Goal: Task Accomplishment & Management: Complete application form

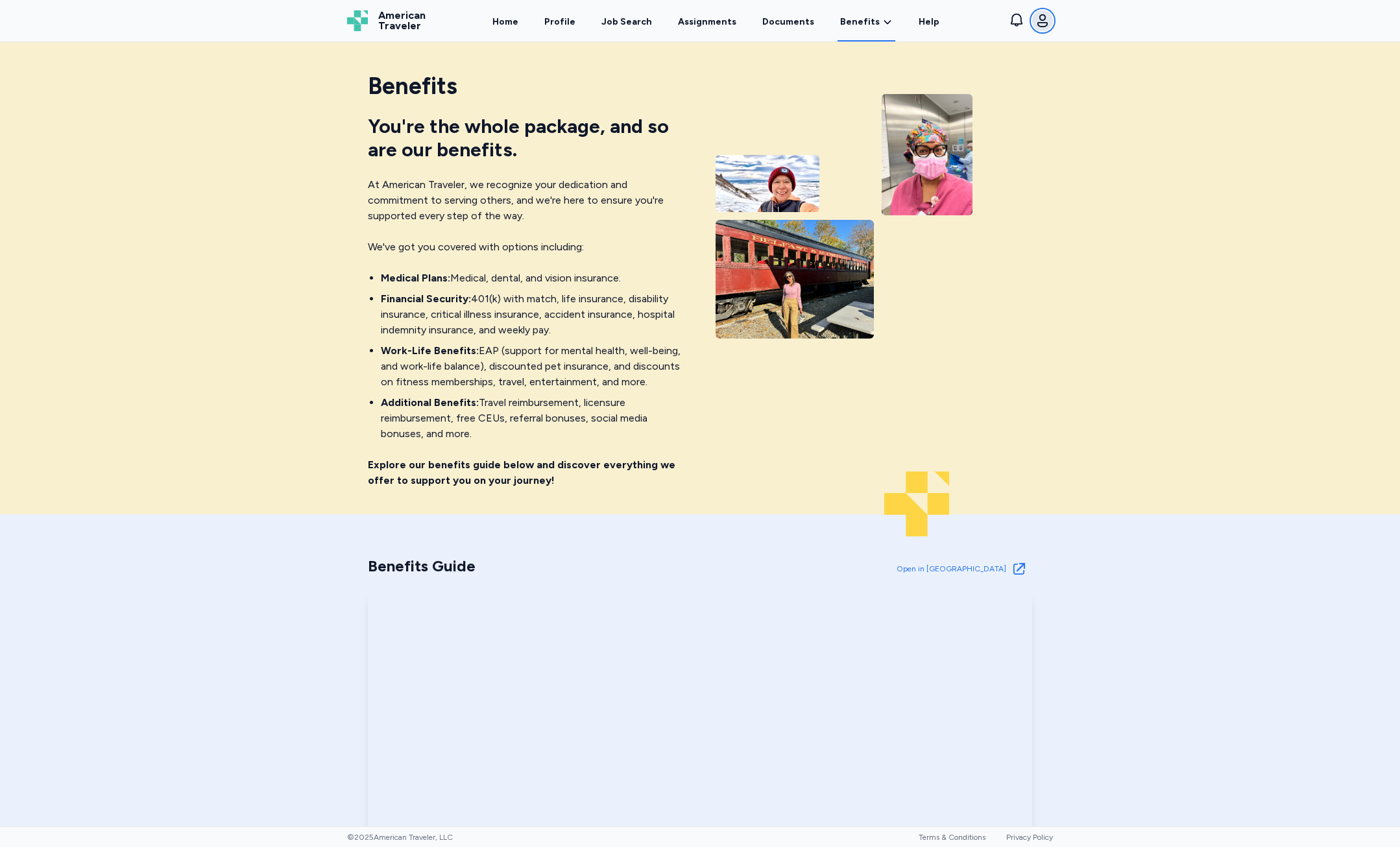
click at [1048, 22] on icon "button" at bounding box center [1042, 20] width 16 height 16
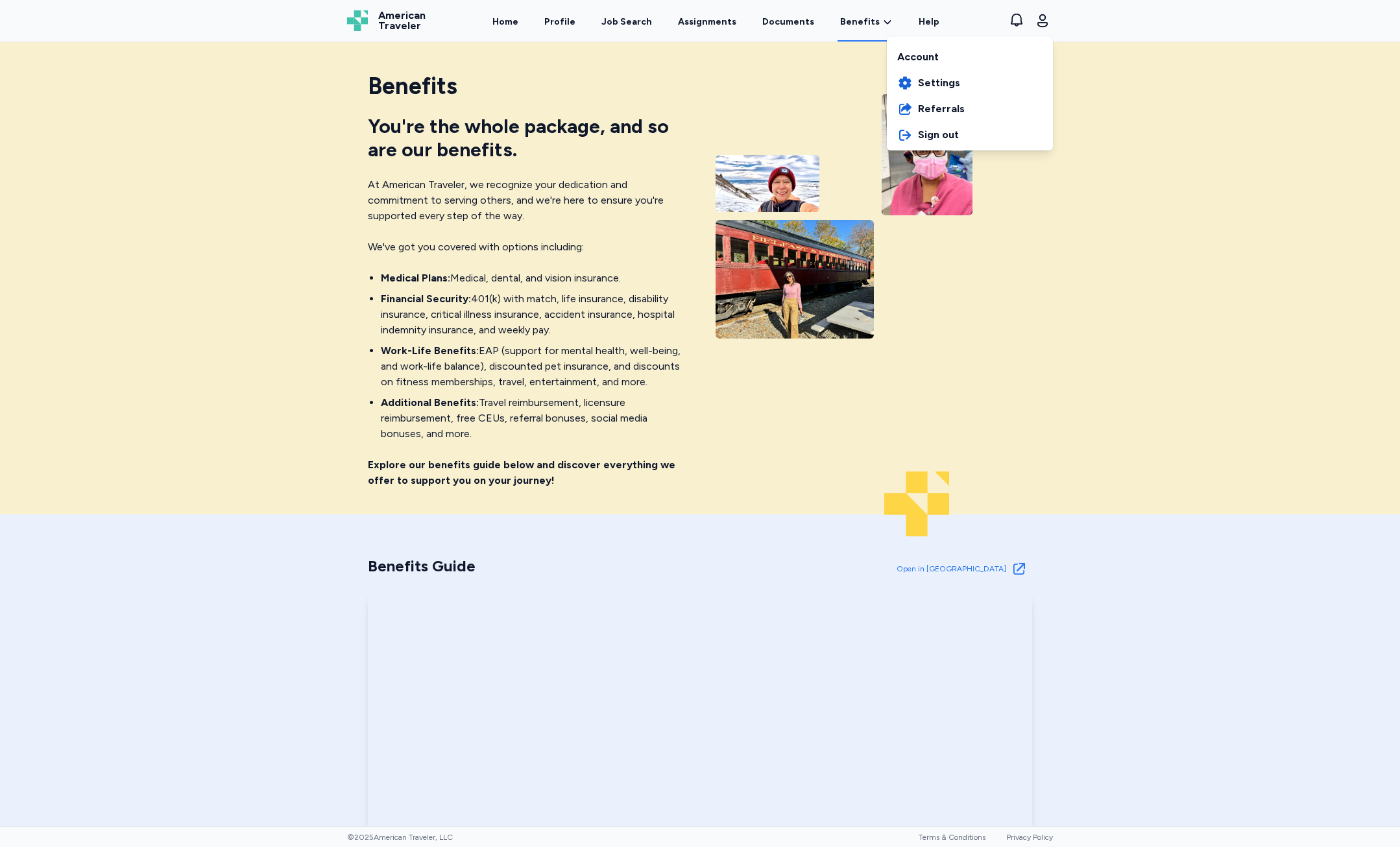
click at [575, 26] on div "American Traveler American Traveler Home Profile Job Search Assignments Documen…" at bounding box center [699, 20] width 726 height 42
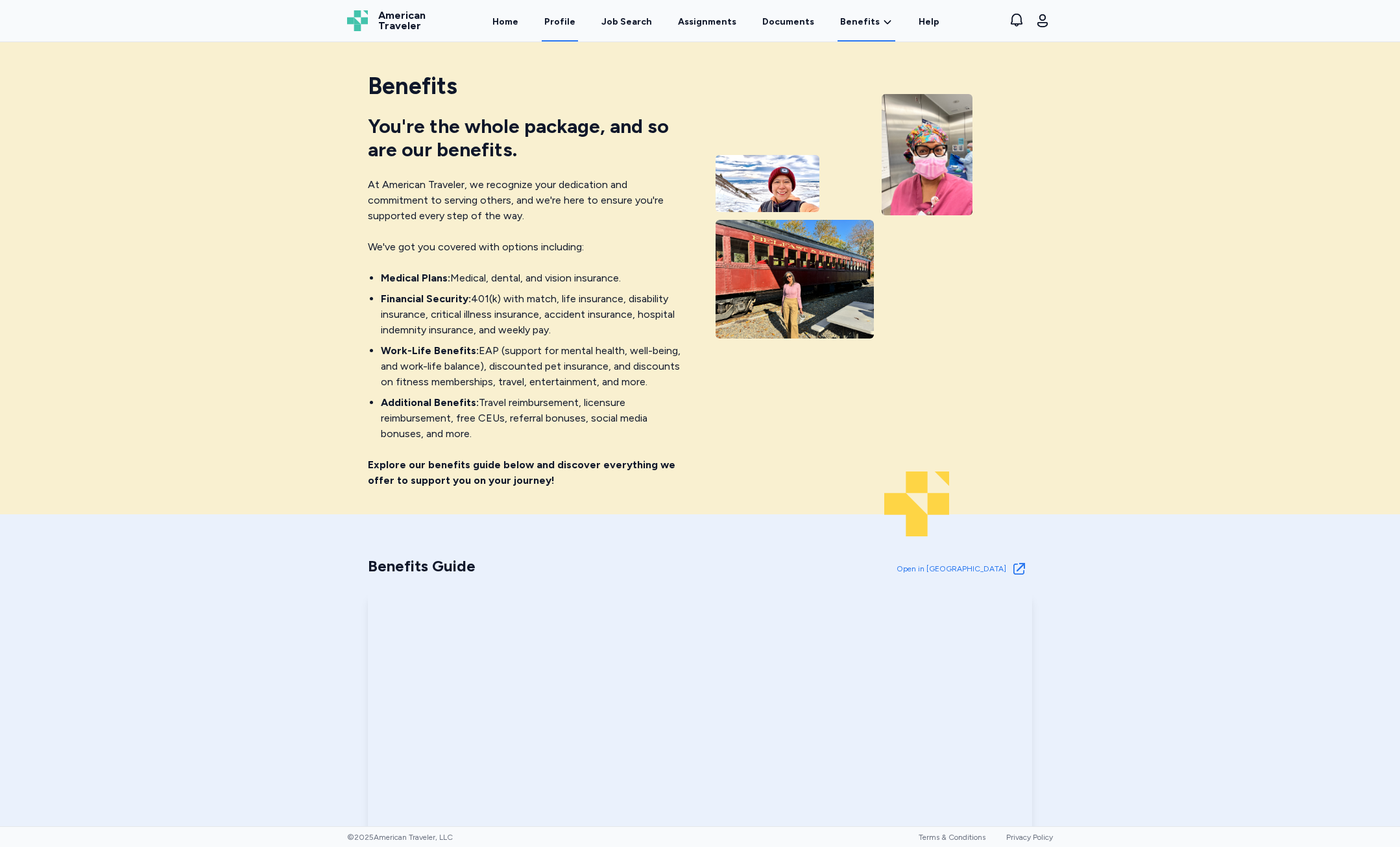
click at [569, 16] on link "Profile" at bounding box center [559, 20] width 36 height 40
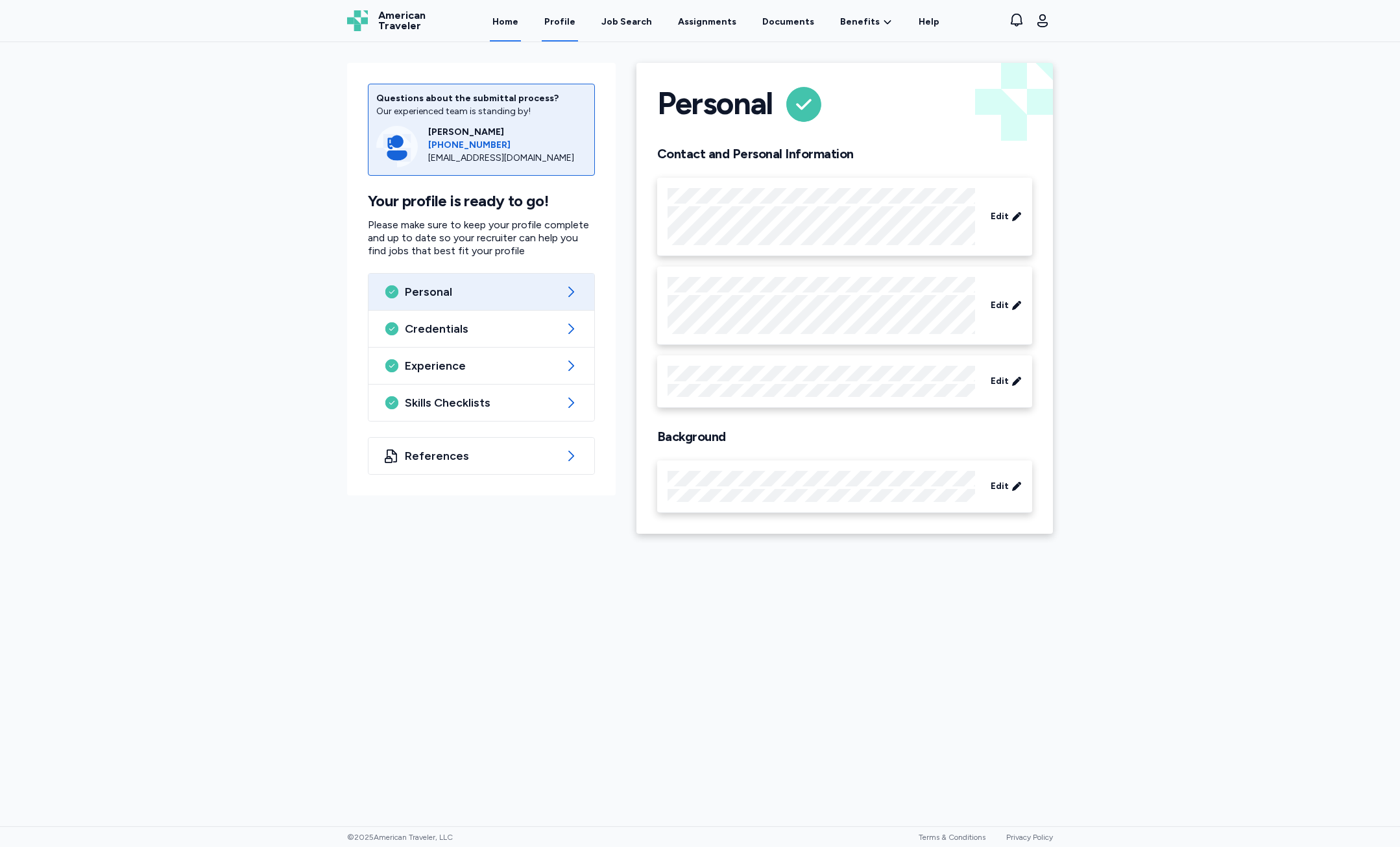
click at [521, 35] on link "Home" at bounding box center [505, 20] width 31 height 40
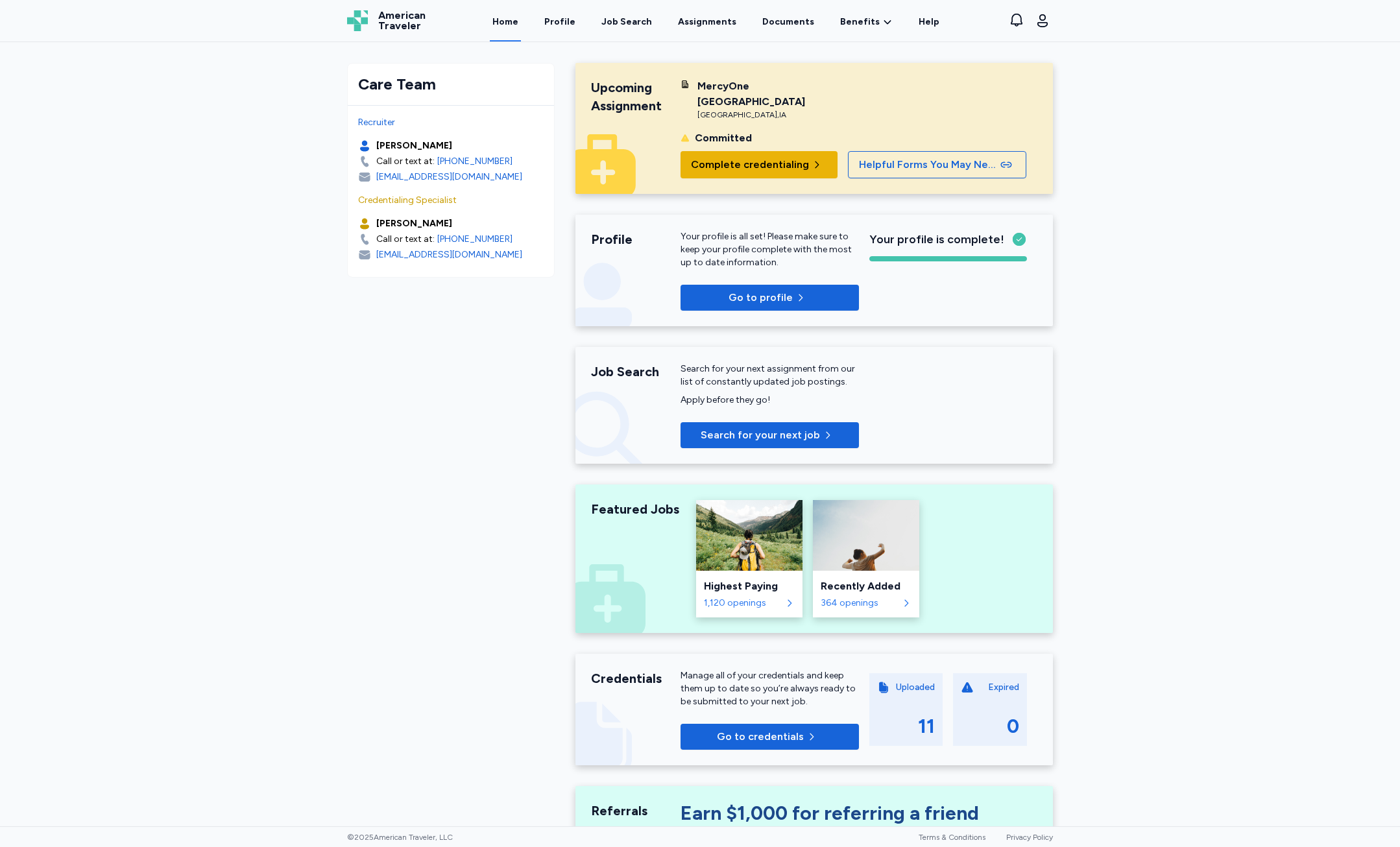
click at [751, 176] on button "Complete credentialing" at bounding box center [759, 165] width 157 height 27
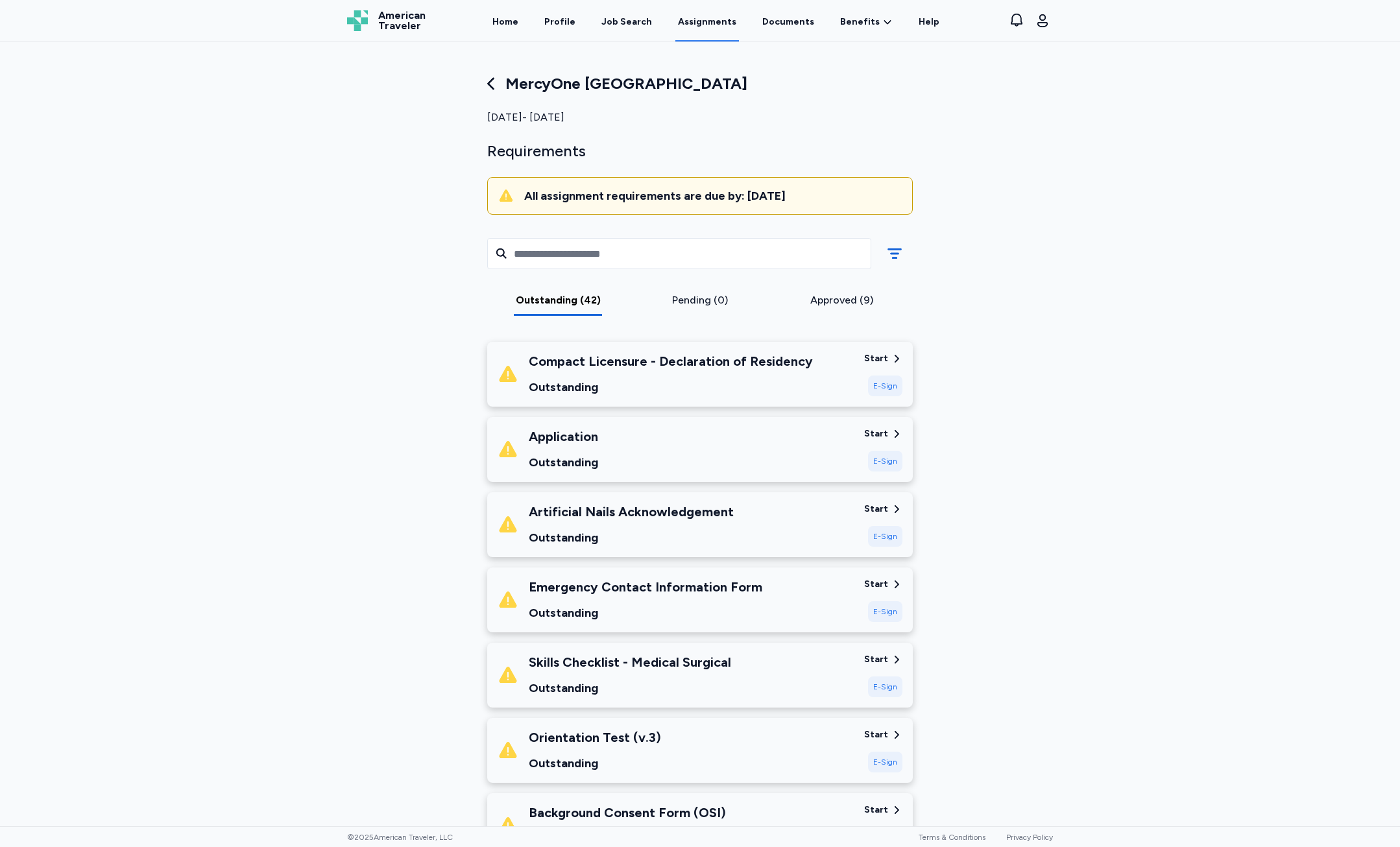
click at [823, 381] on div "Compact Licensure - Declaration of Residency Outstanding" at bounding box center [675, 373] width 356 height 44
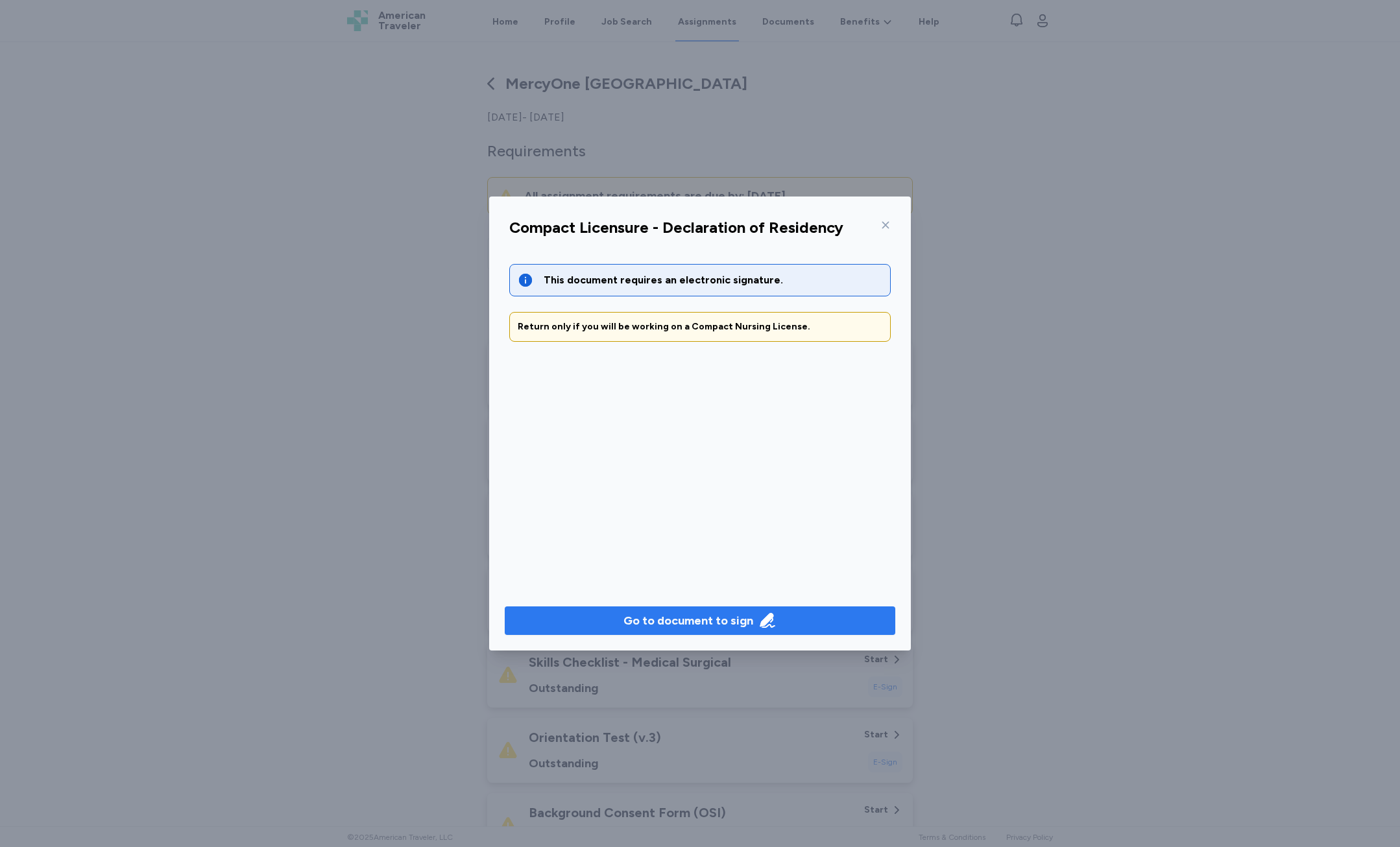
drag, startPoint x: 646, startPoint y: 641, endPoint x: 645, endPoint y: 633, distance: 8.1
click at [645, 641] on div "Go to document to sign" at bounding box center [699, 621] width 422 height 60
click at [645, 633] on button "Go to document to sign" at bounding box center [700, 620] width 391 height 28
click at [703, 649] on div at bounding box center [699, 623] width 422 height 54
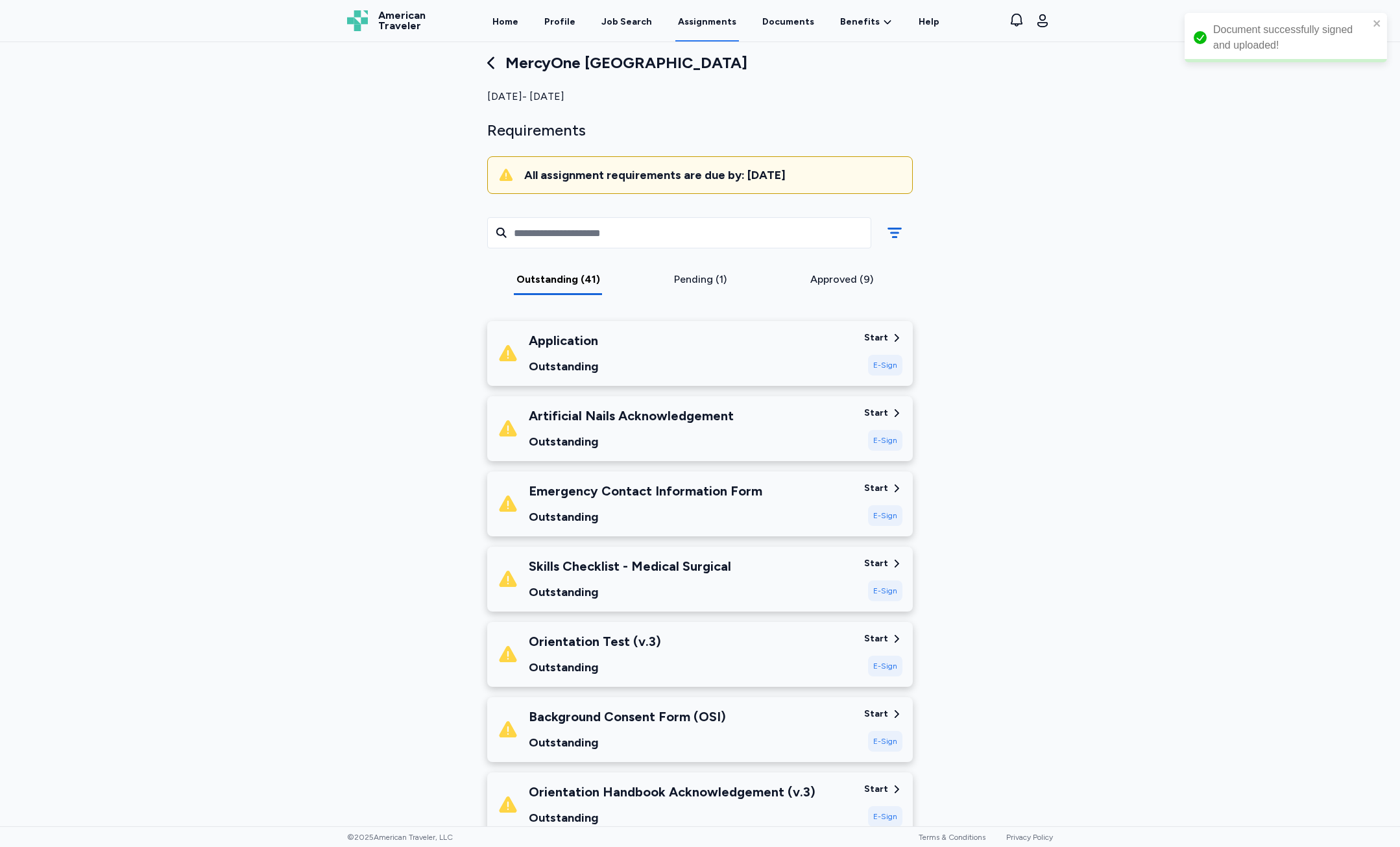
scroll to position [65, 0]
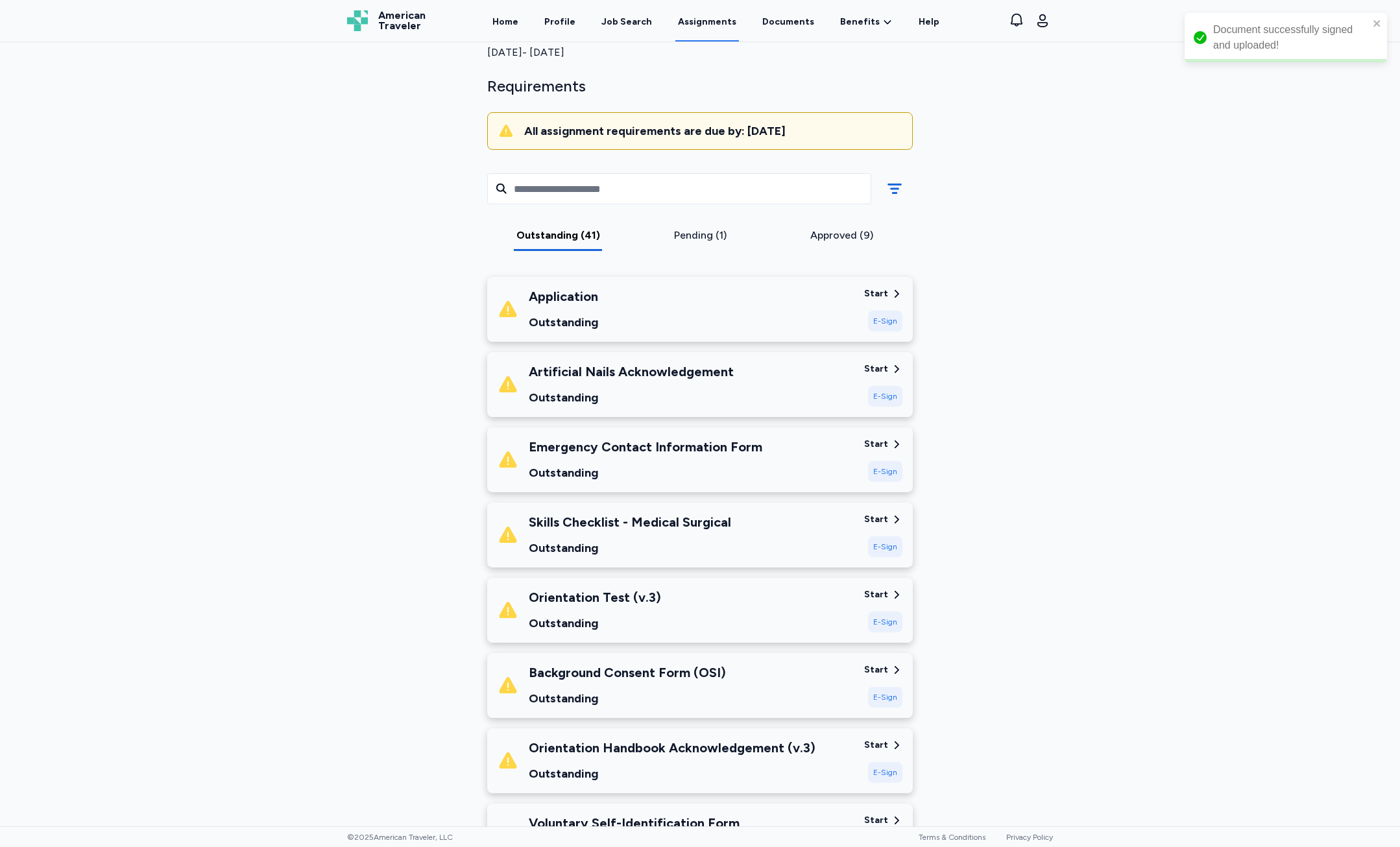
click at [877, 317] on div "E-Sign" at bounding box center [884, 320] width 34 height 20
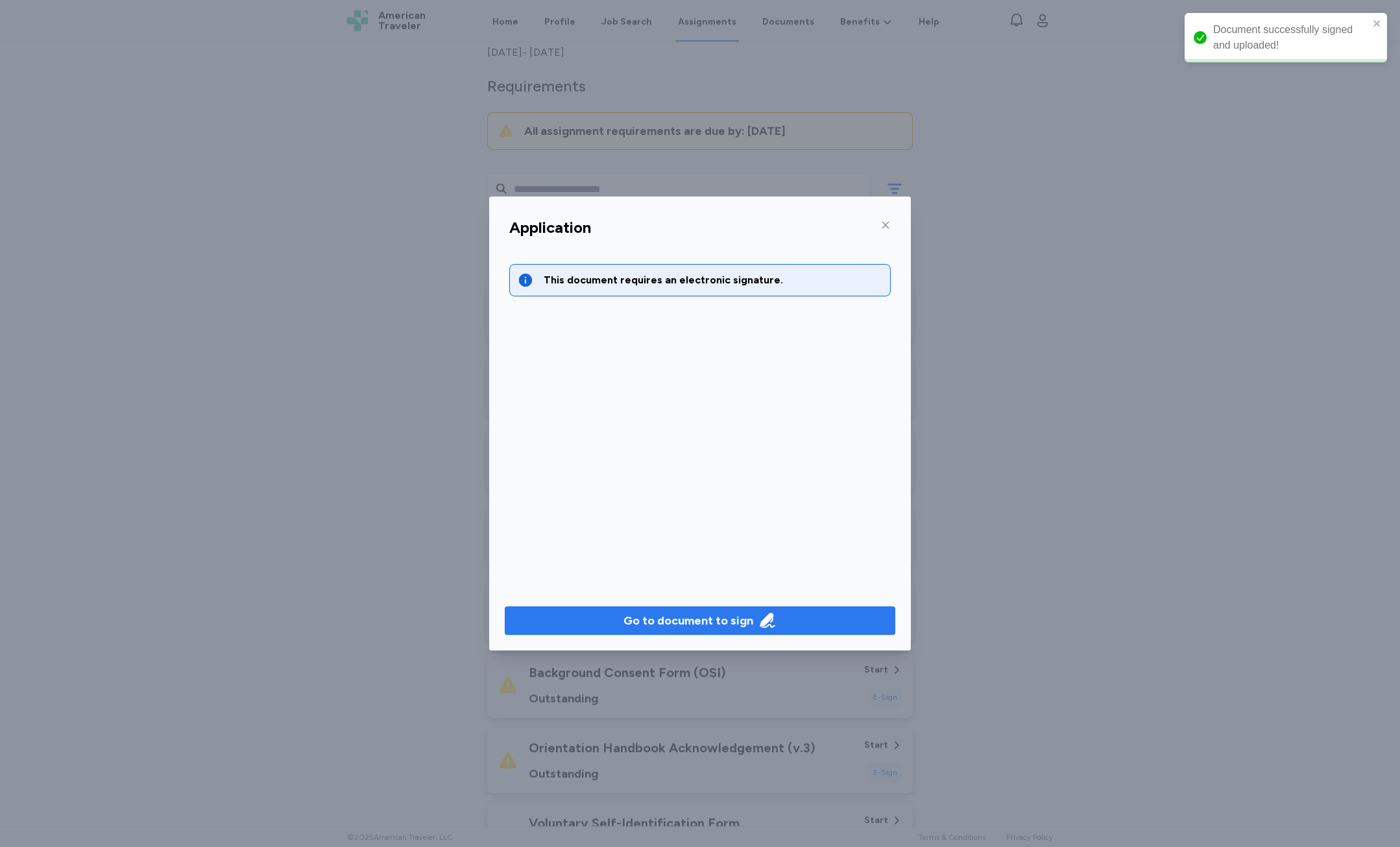
click at [620, 607] on div "Go to document to sign" at bounding box center [699, 621] width 422 height 60
click at [619, 609] on button "Go to document to sign" at bounding box center [700, 620] width 391 height 28
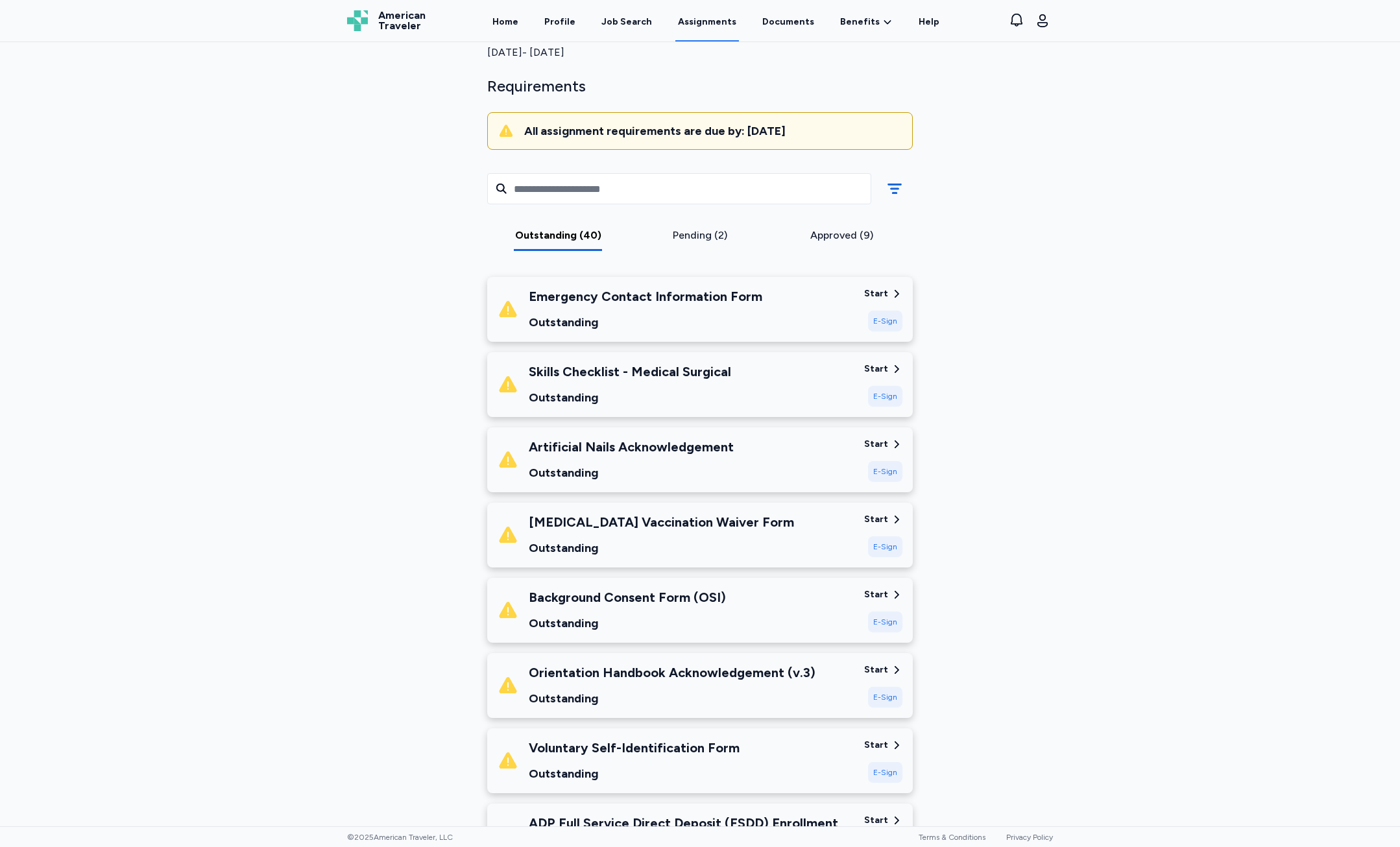
click at [875, 319] on div "E-Sign" at bounding box center [884, 320] width 34 height 20
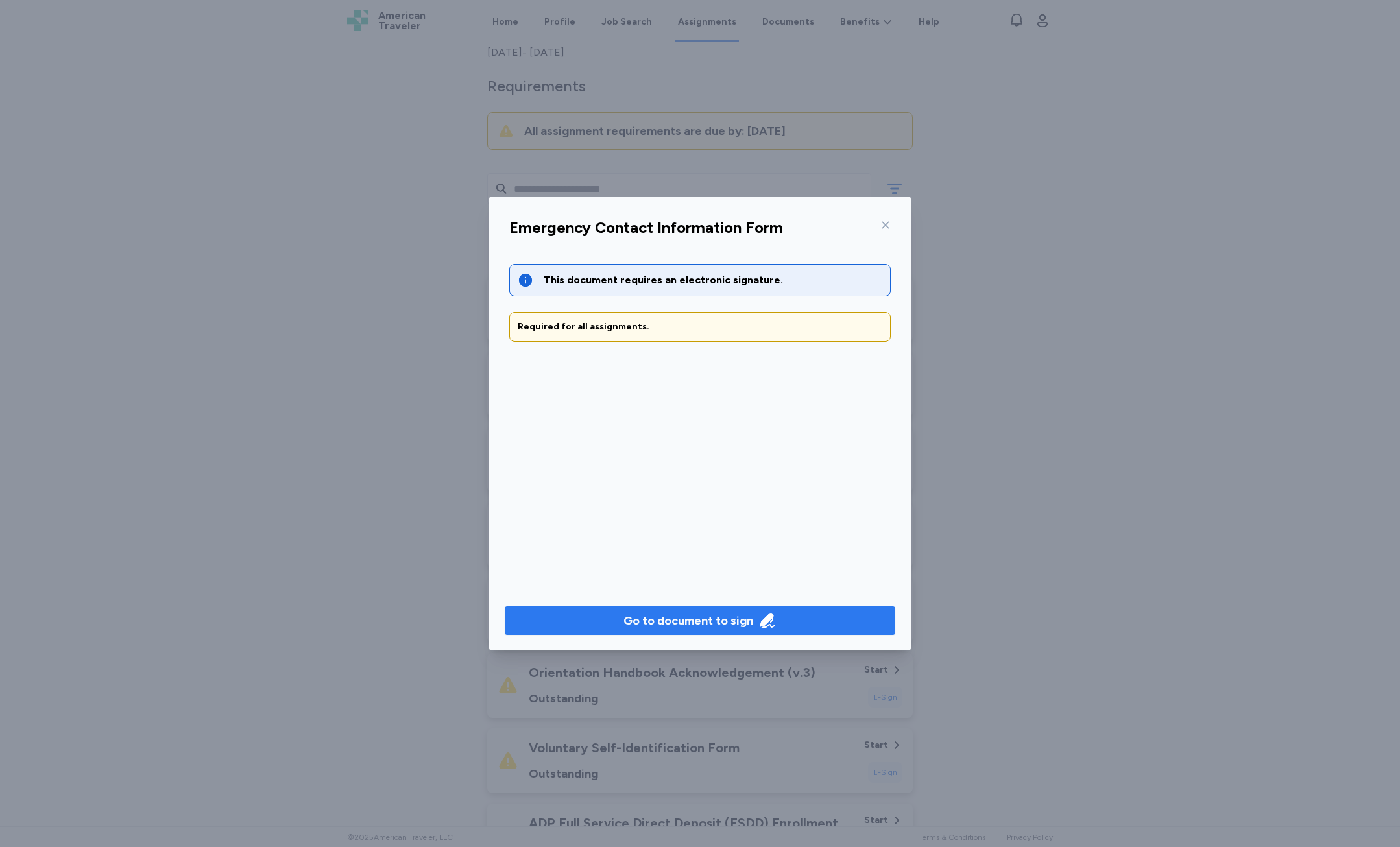
click at [758, 630] on button "Go to document to sign" at bounding box center [700, 620] width 391 height 28
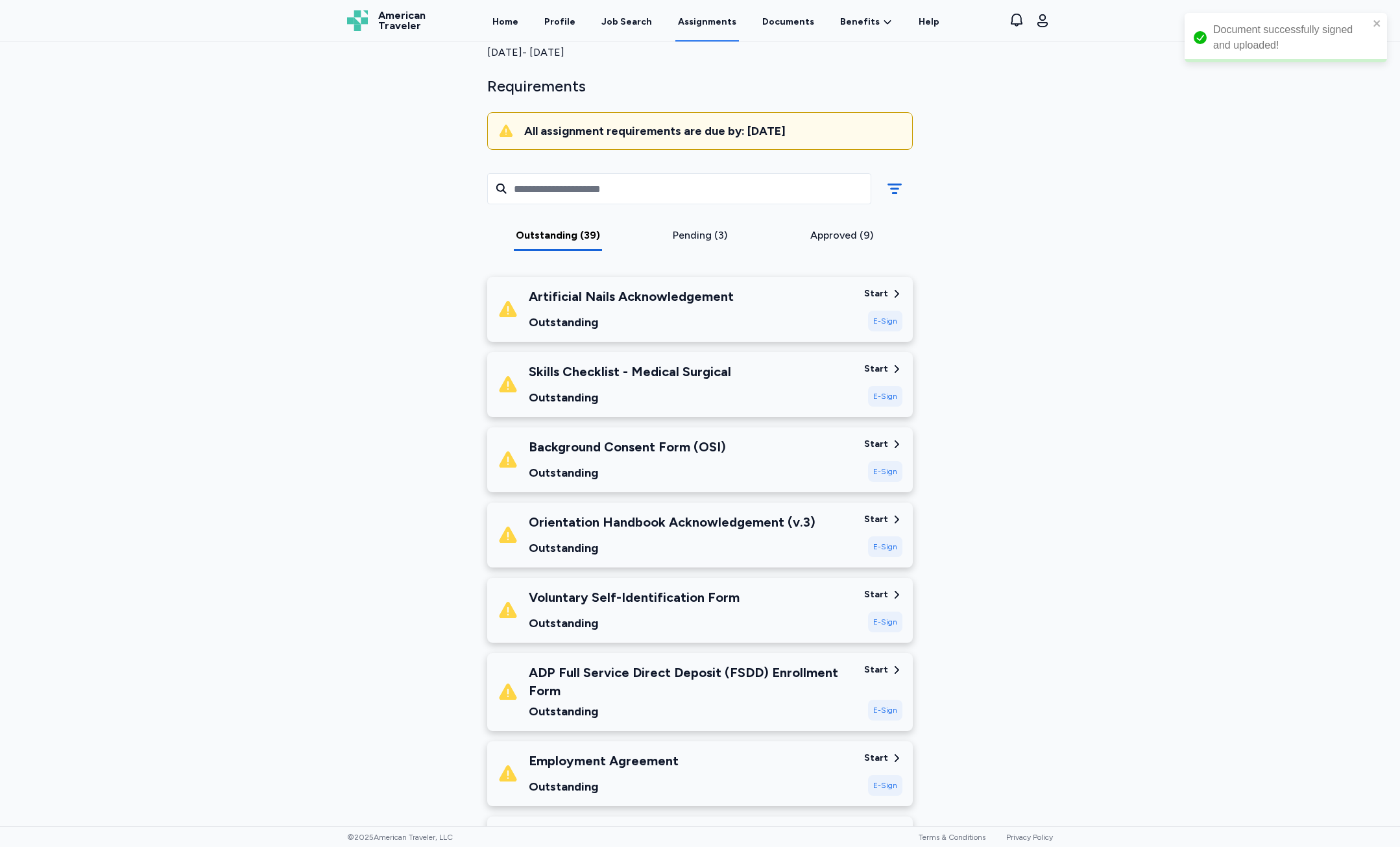
click at [868, 314] on div "E-Sign" at bounding box center [884, 320] width 34 height 20
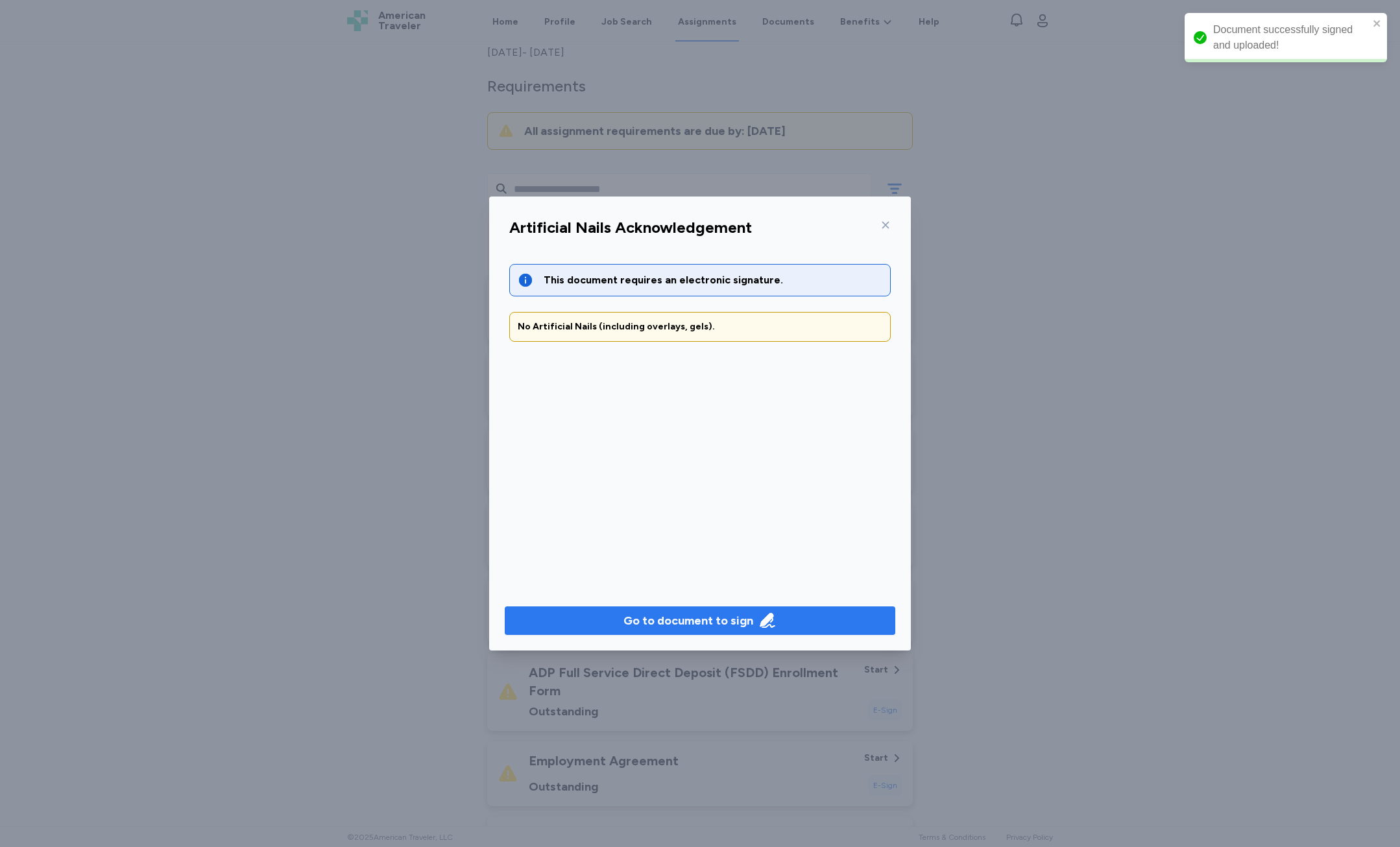
click at [735, 624] on div "Go to document to sign" at bounding box center [688, 620] width 130 height 18
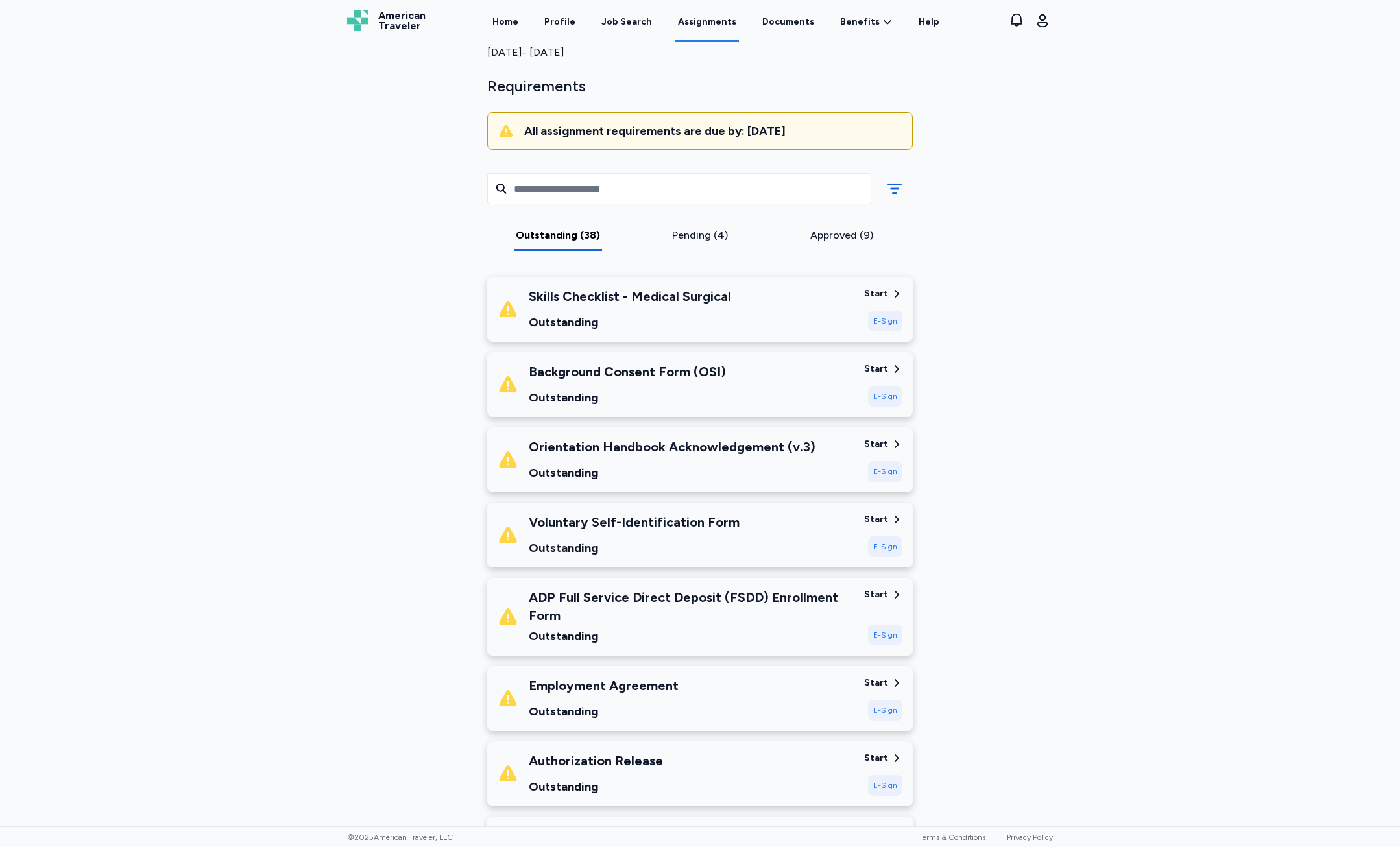
click at [849, 370] on div "Background Consent Form (OSI) Outstanding" at bounding box center [675, 384] width 356 height 44
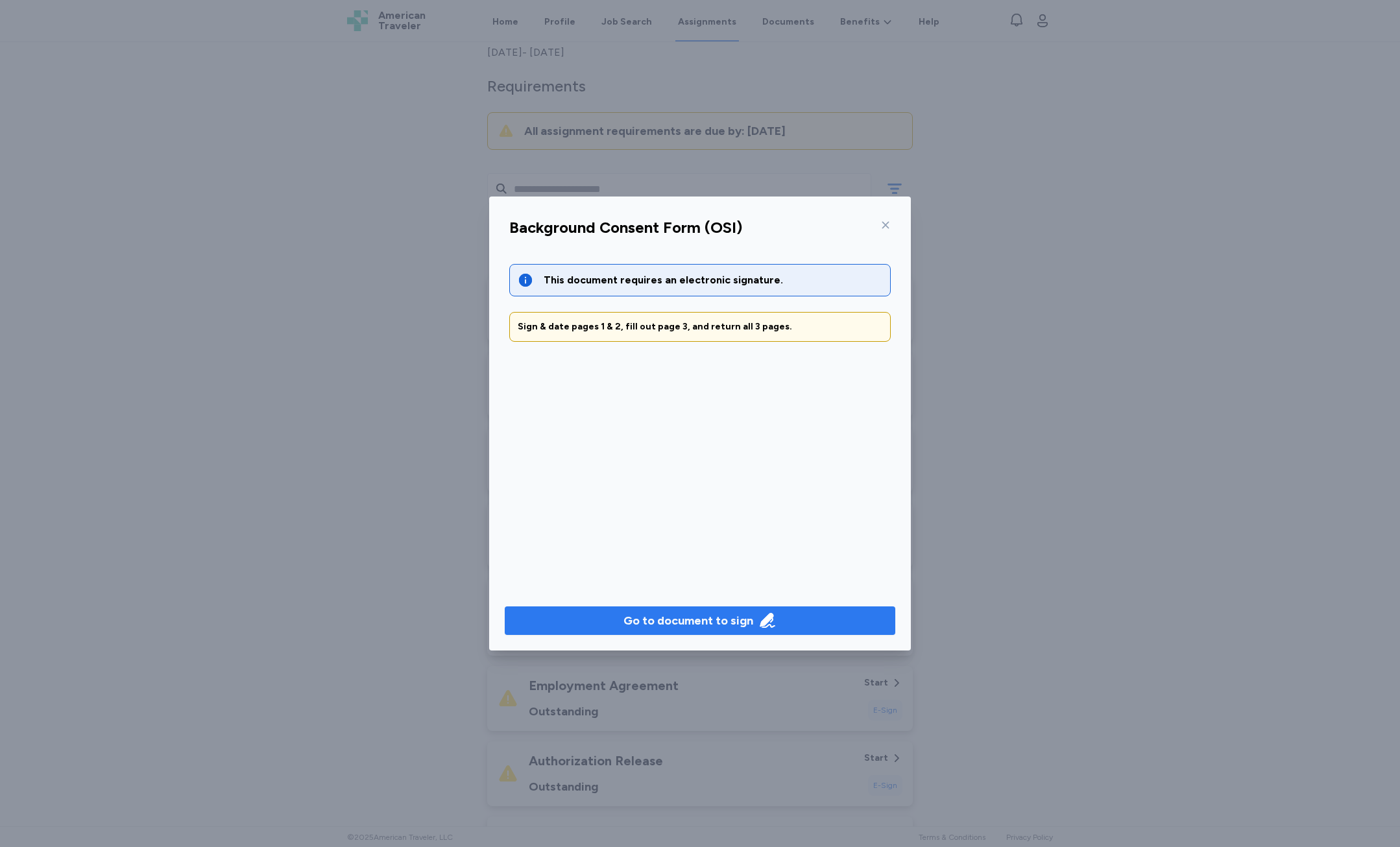
click at [724, 611] on button "Go to document to sign" at bounding box center [700, 620] width 391 height 28
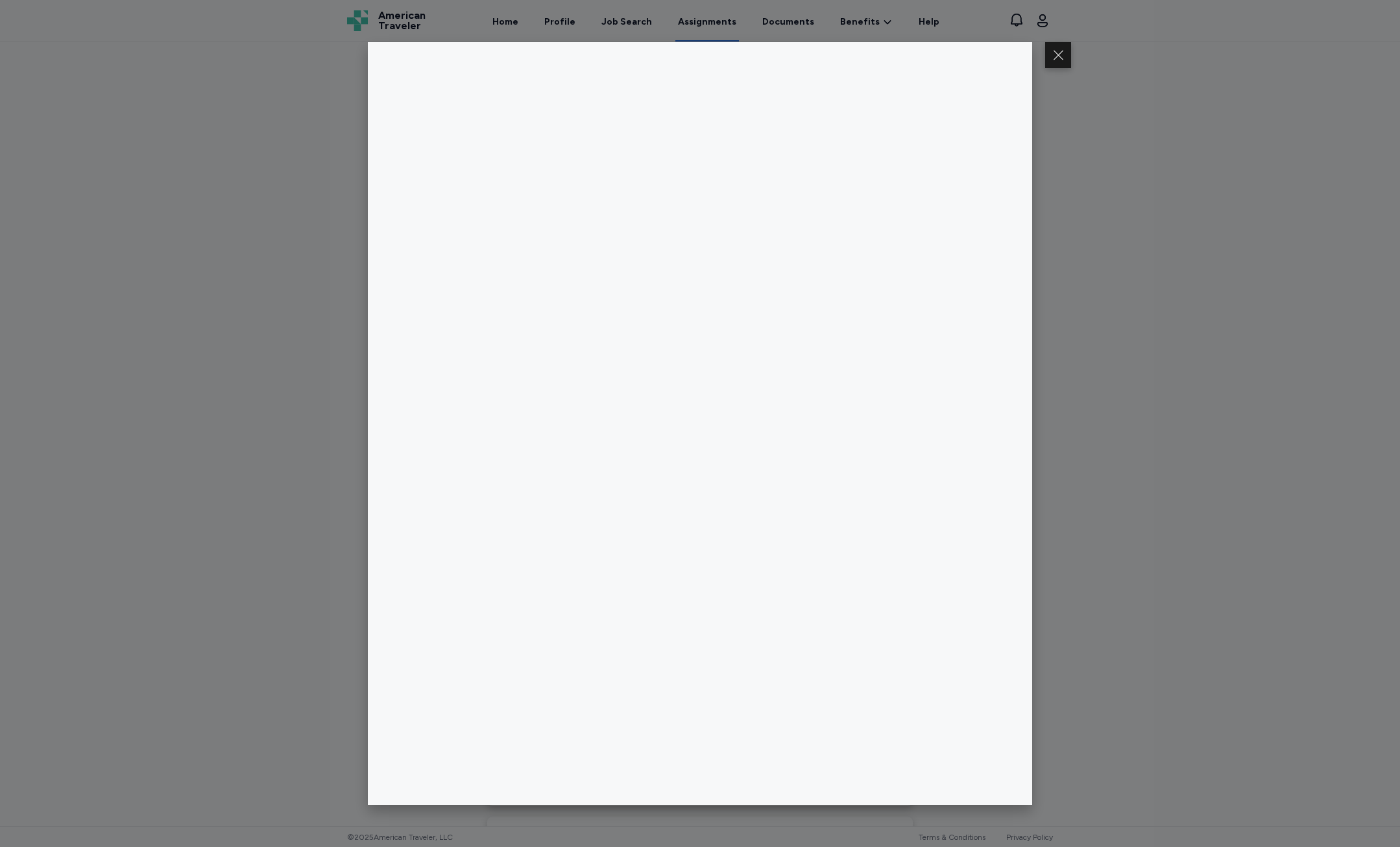
click at [1214, 329] on div at bounding box center [700, 424] width 1400 height 847
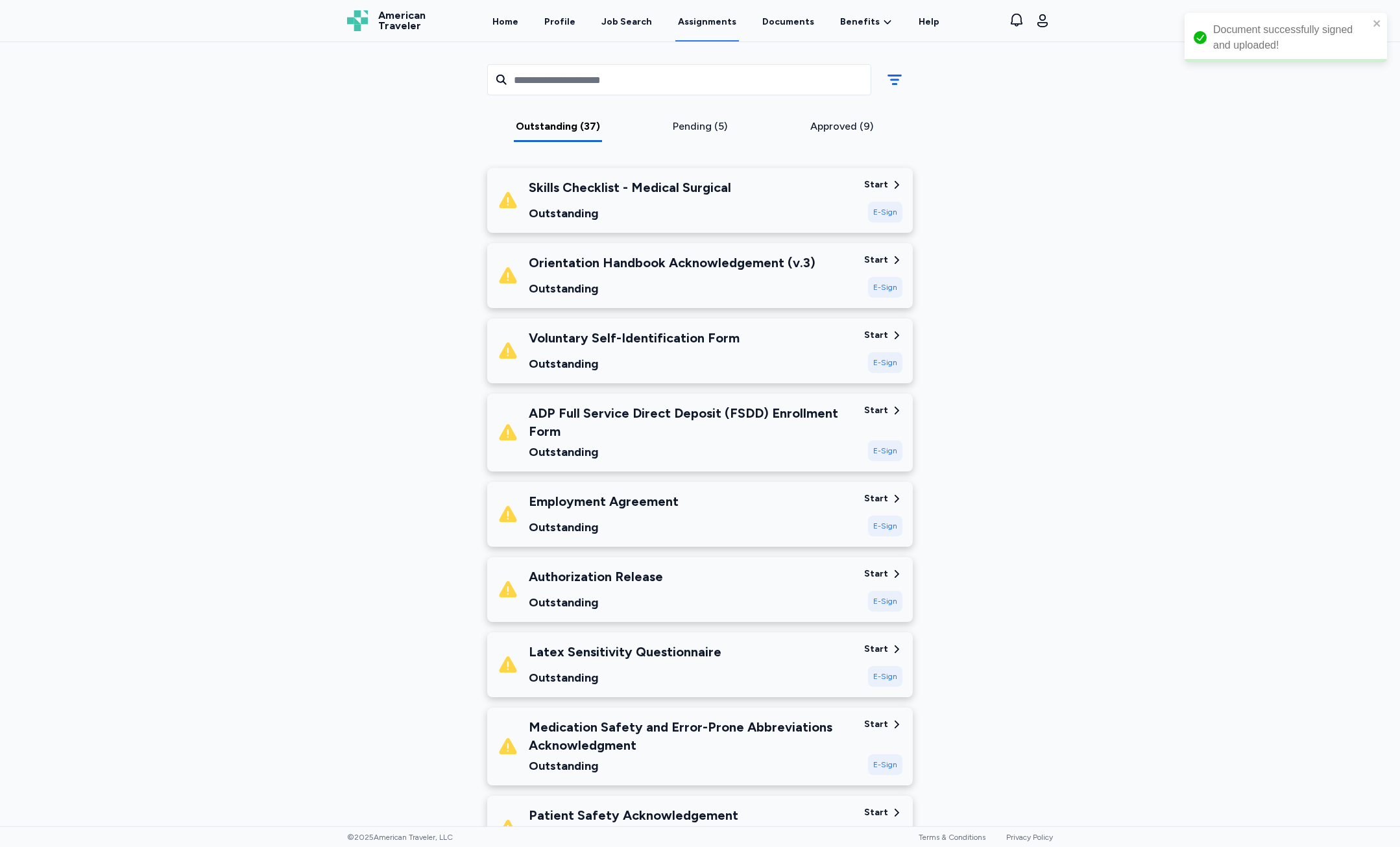
scroll to position [130, 0]
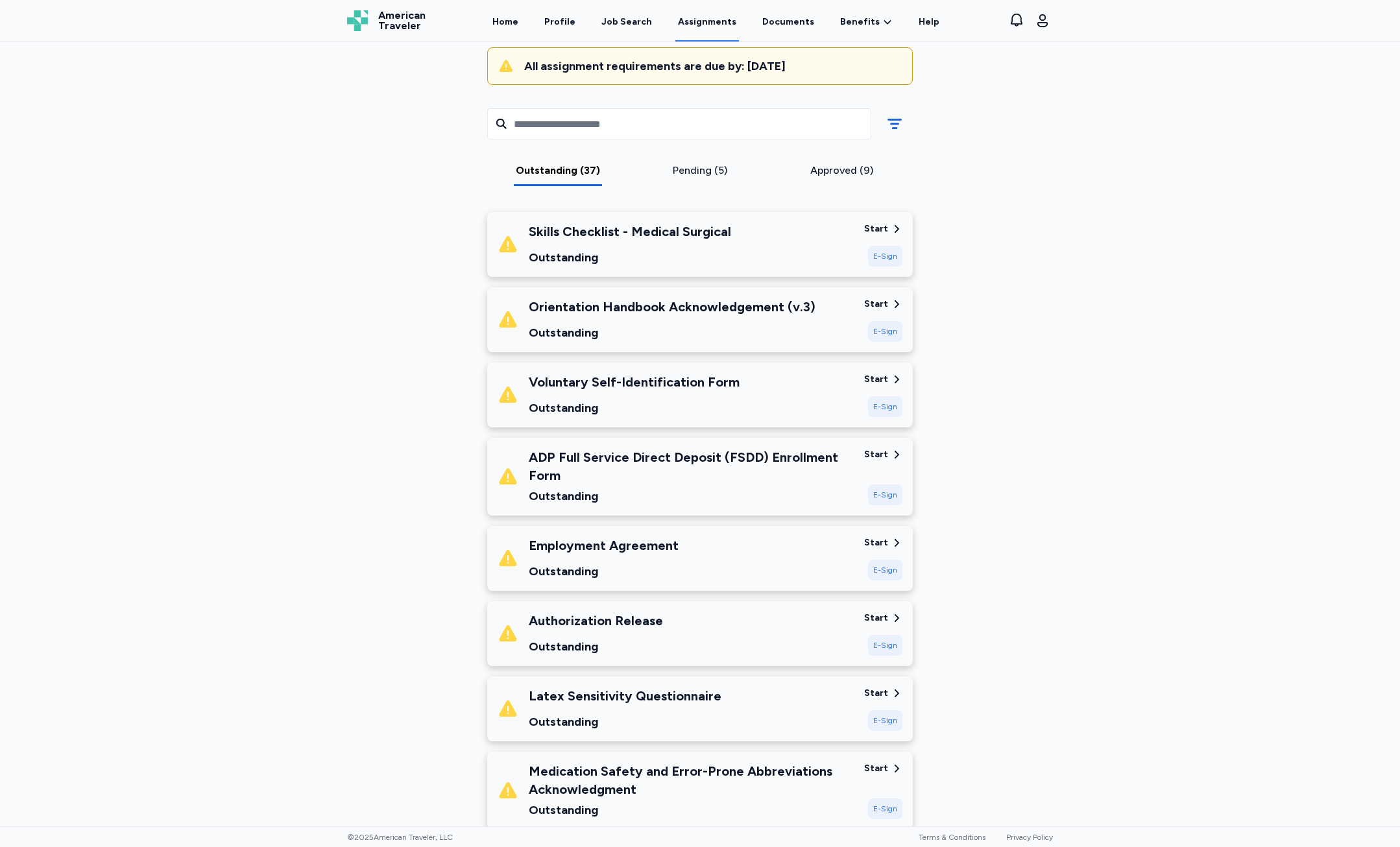
click at [868, 333] on div "E-Sign" at bounding box center [884, 330] width 34 height 20
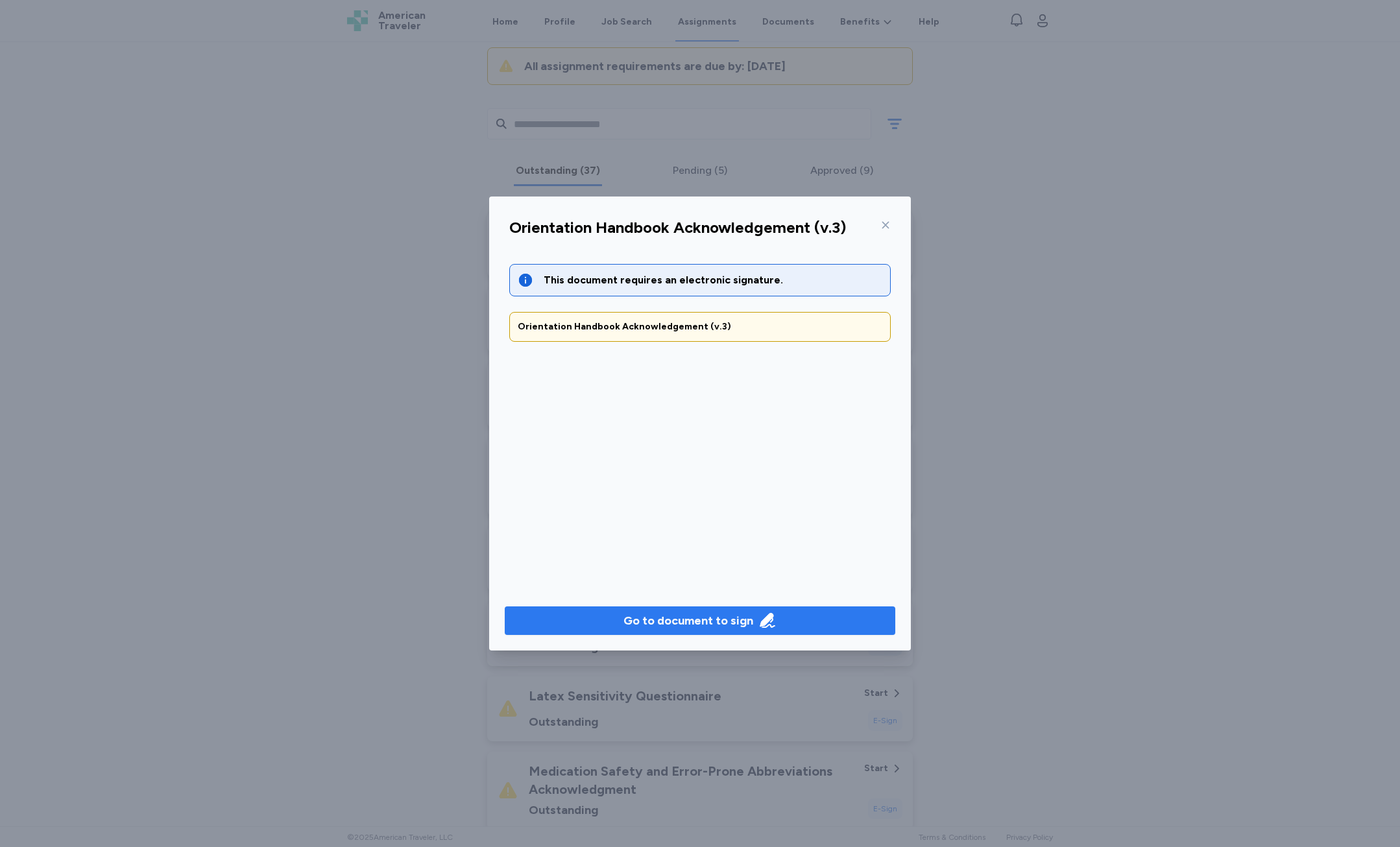
click at [658, 618] on div "Go to document to sign" at bounding box center [688, 620] width 130 height 18
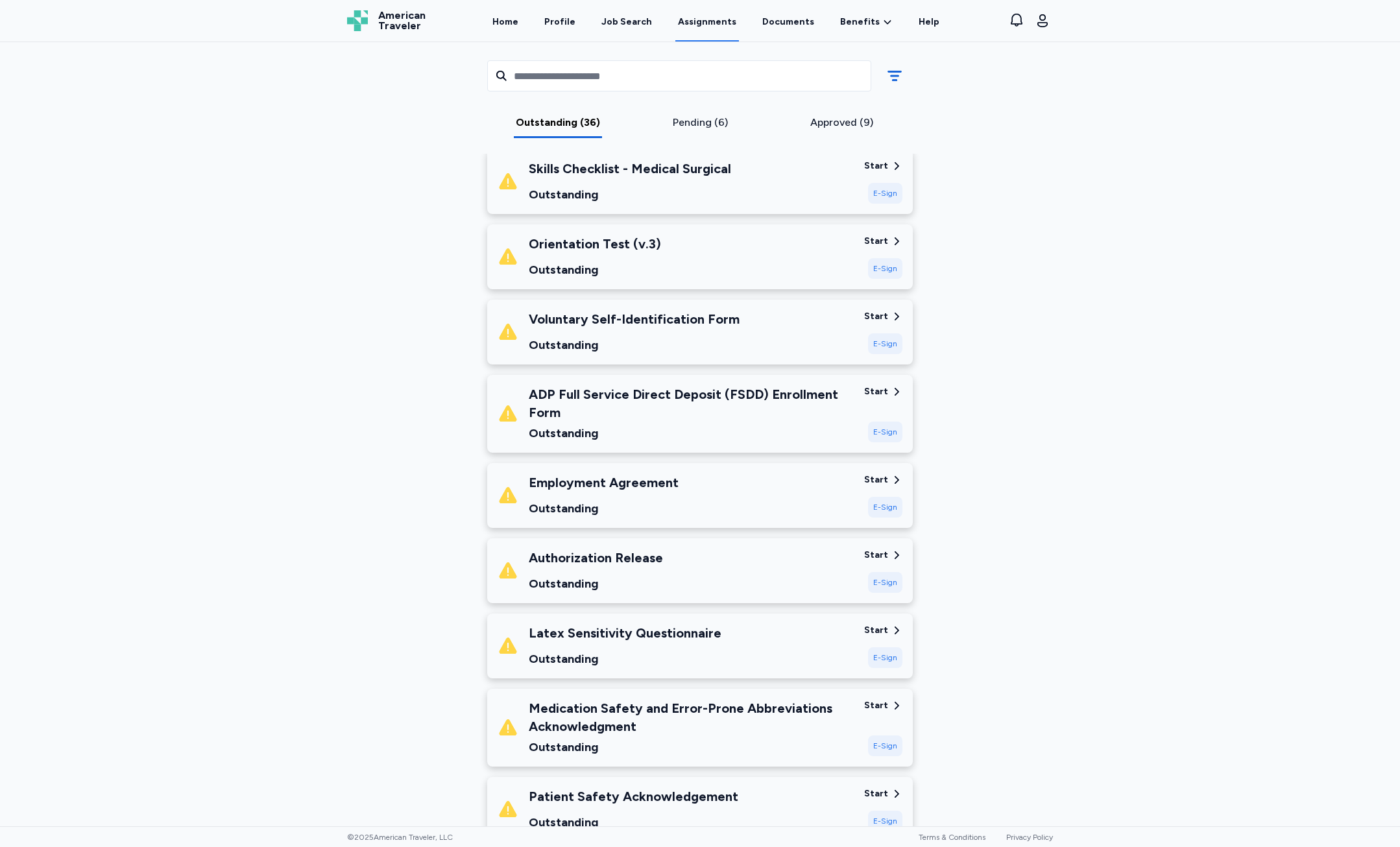
scroll to position [195, 0]
click at [689, 512] on div "Employment Agreement Outstanding" at bounding box center [675, 492] width 356 height 44
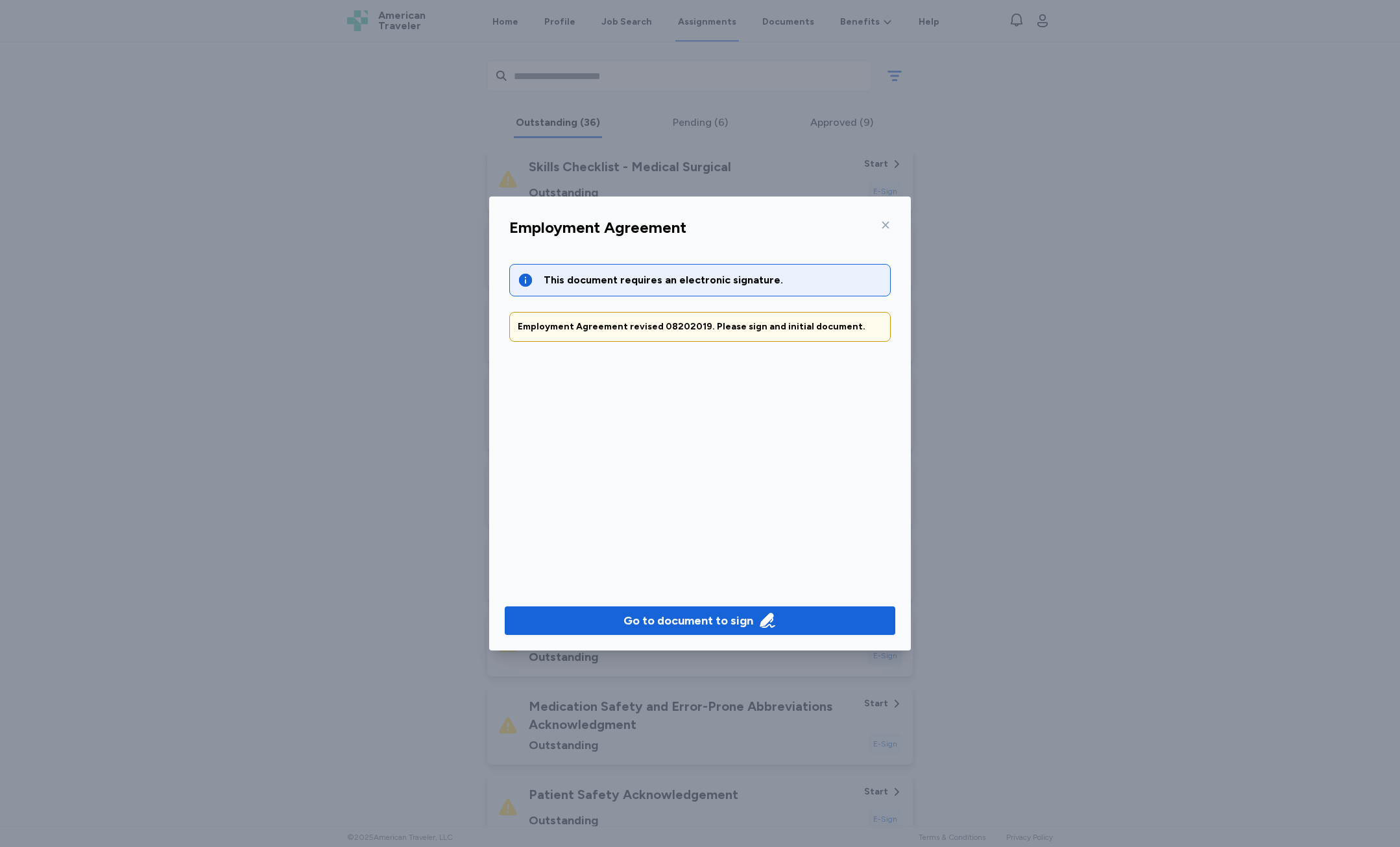
click at [695, 606] on div "Go to document to sign" at bounding box center [699, 621] width 422 height 60
click at [699, 620] on div "Go to document to sign" at bounding box center [688, 620] width 130 height 18
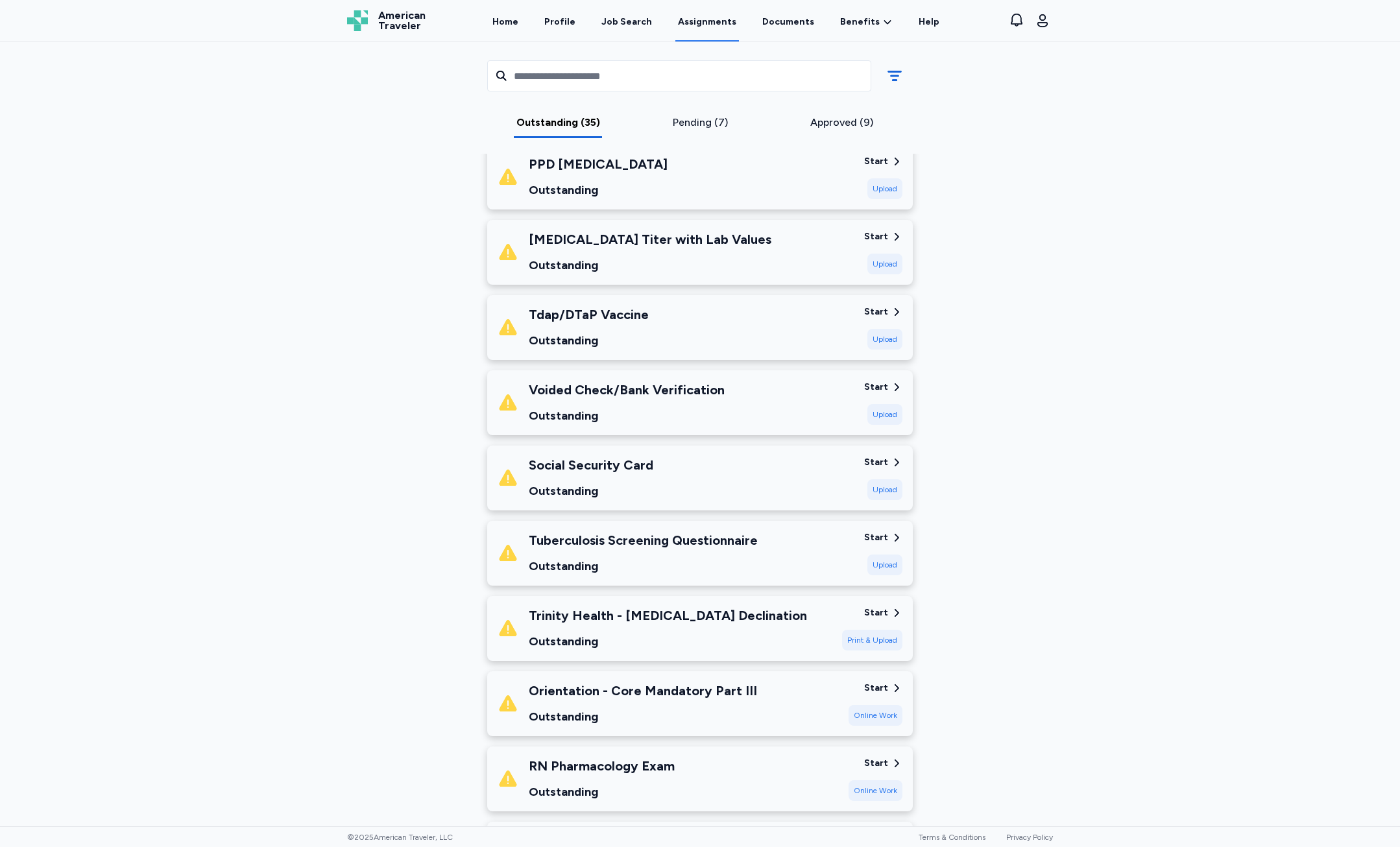
scroll to position [1815, 0]
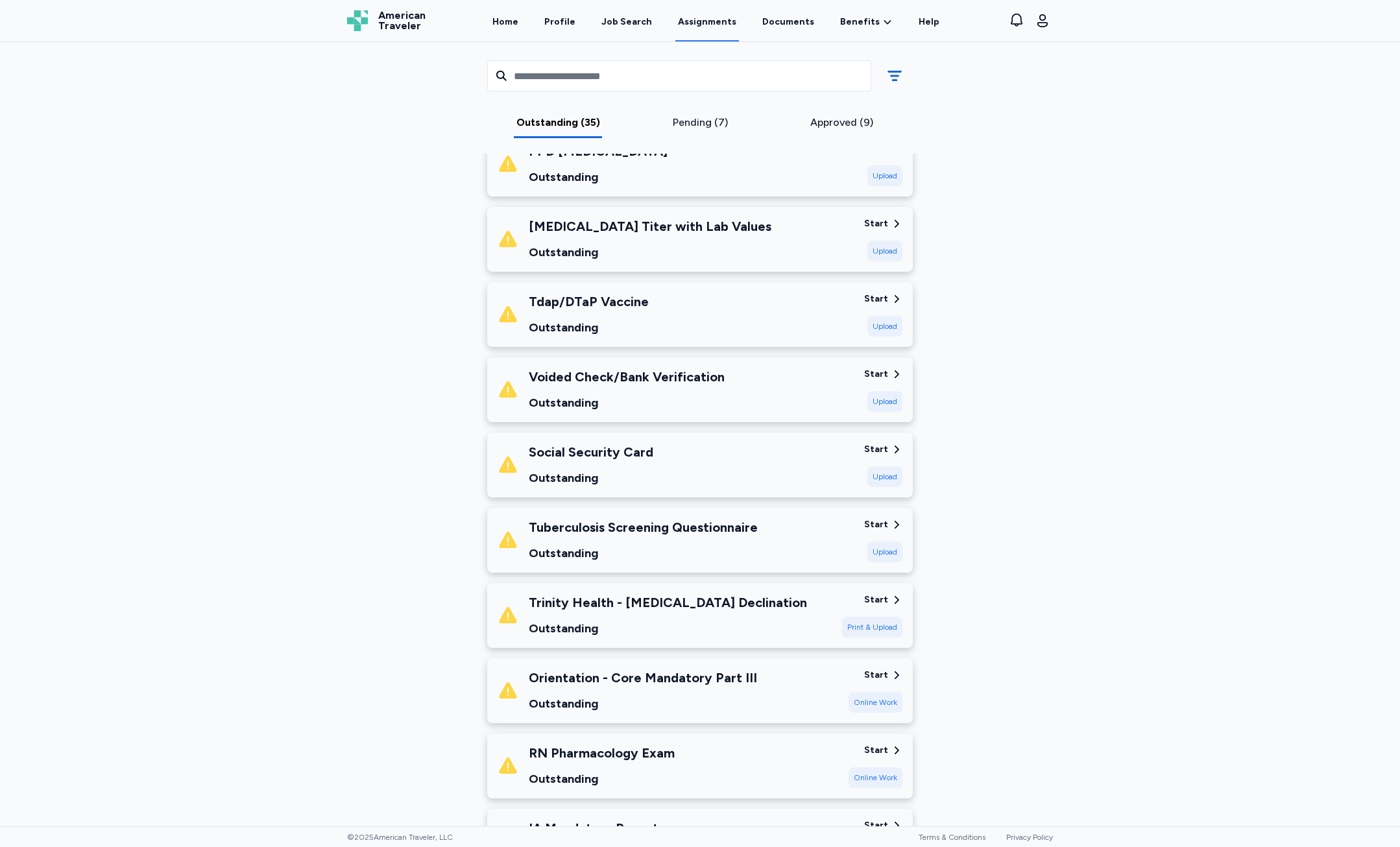
click at [789, 448] on div "Social Security Card Outstanding" at bounding box center [675, 464] width 356 height 44
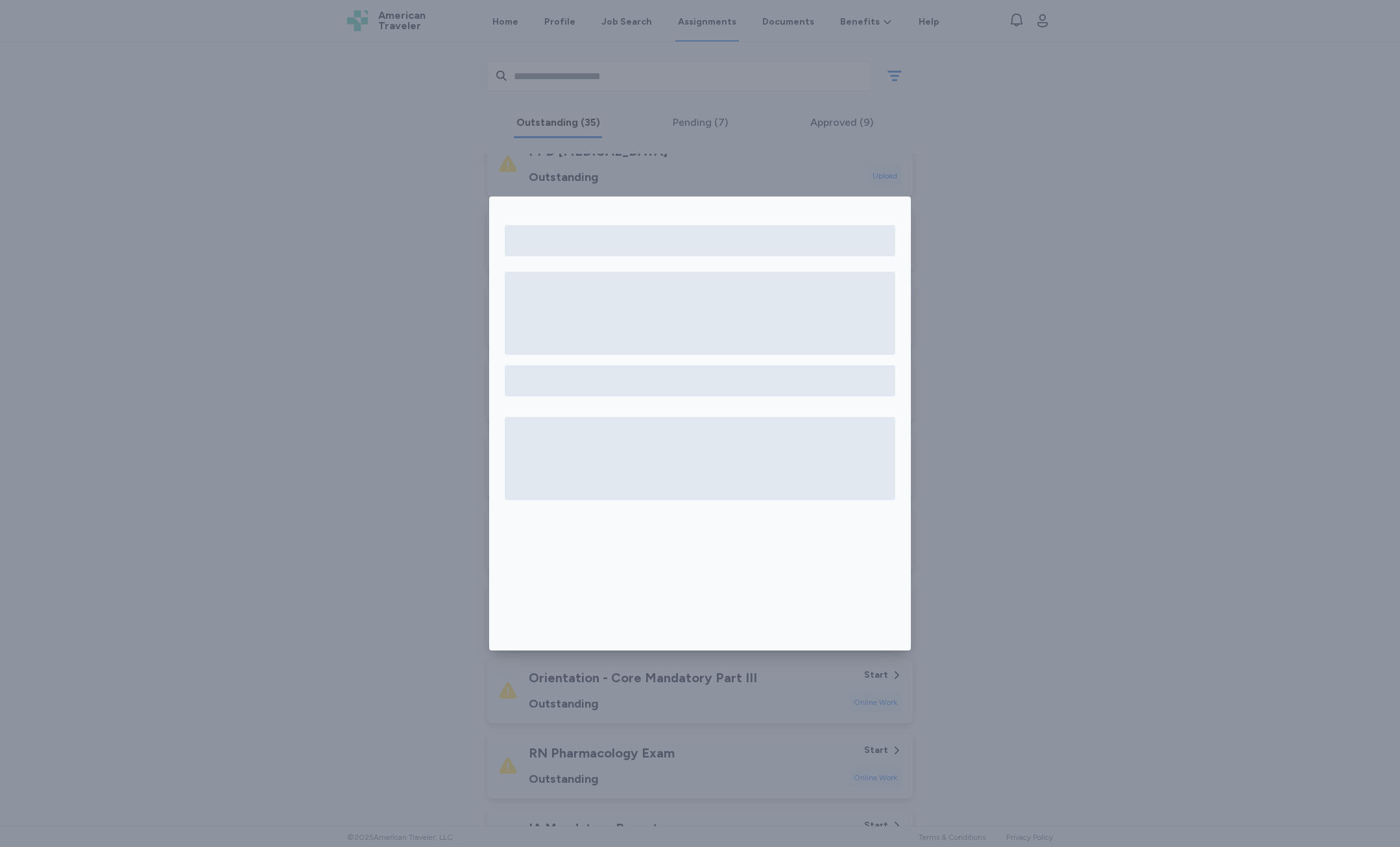
click at [987, 435] on div at bounding box center [700, 424] width 1400 height 847
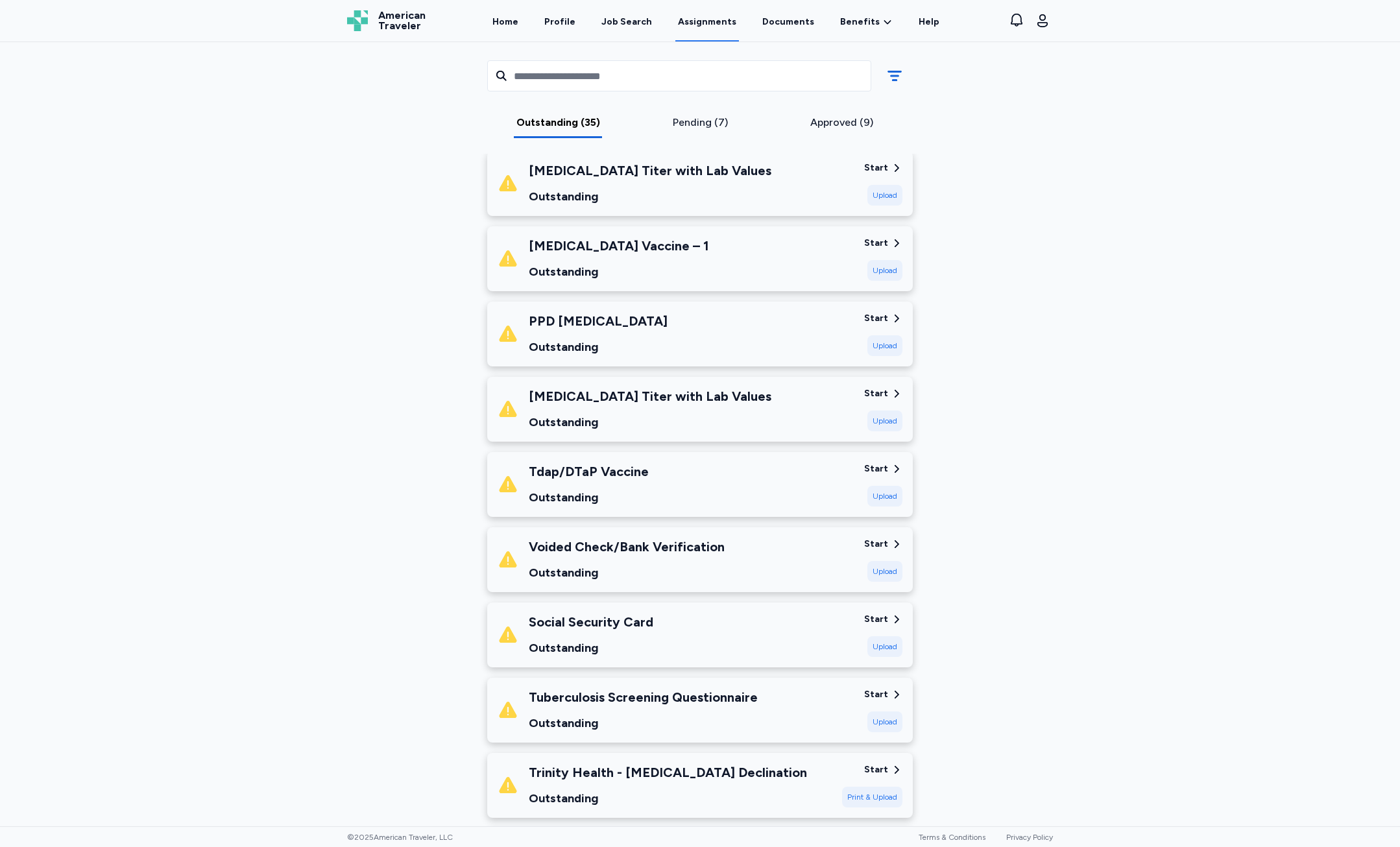
scroll to position [1621, 0]
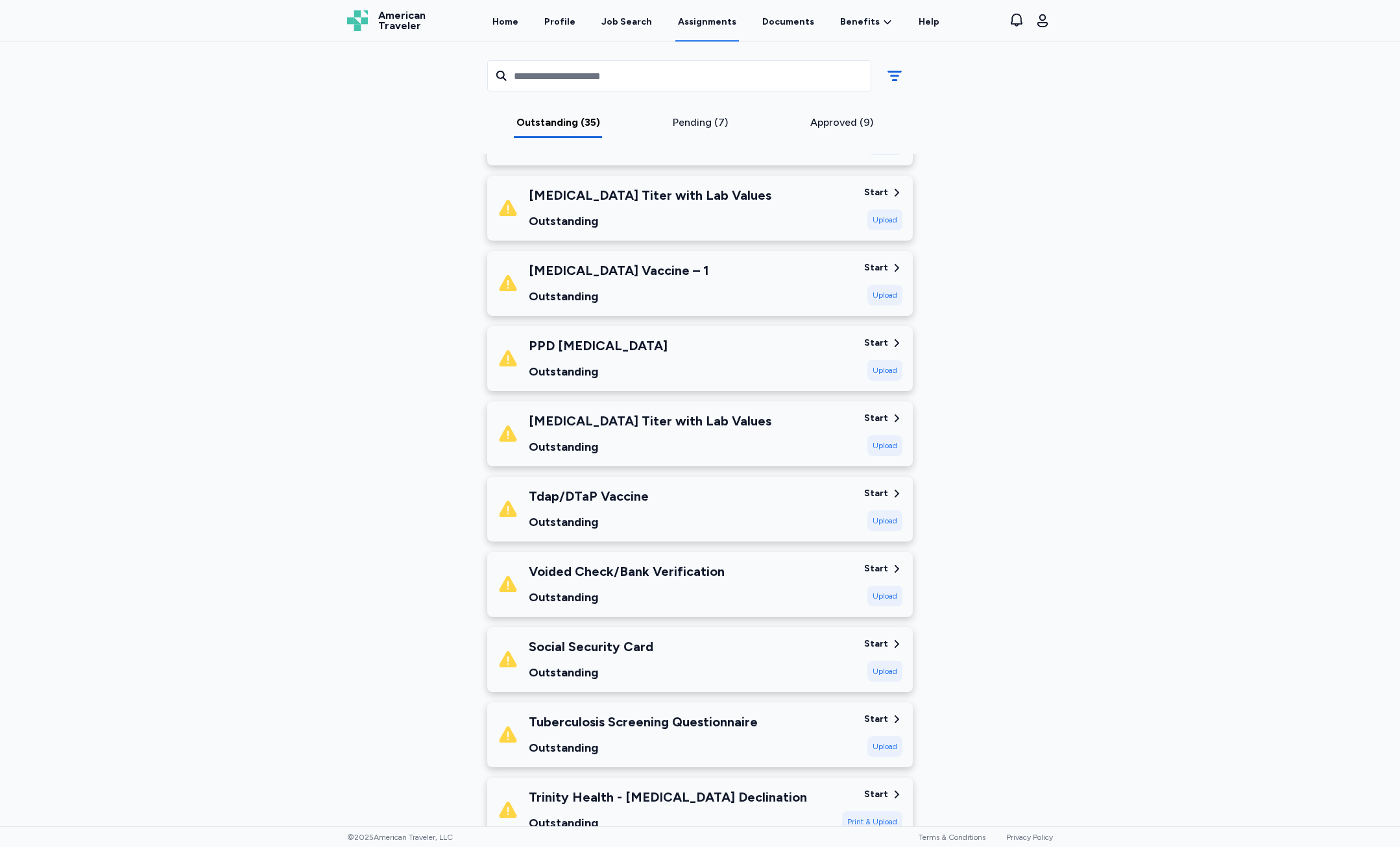
drag, startPoint x: 366, startPoint y: 722, endPoint x: 411, endPoint y: 605, distance: 125.4
click at [366, 722] on div "MercyOne Siouxland Medical Center Sep 2, 2025 - Nov 29, 2025 Requirements All a…" at bounding box center [699, 169] width 726 height 3433
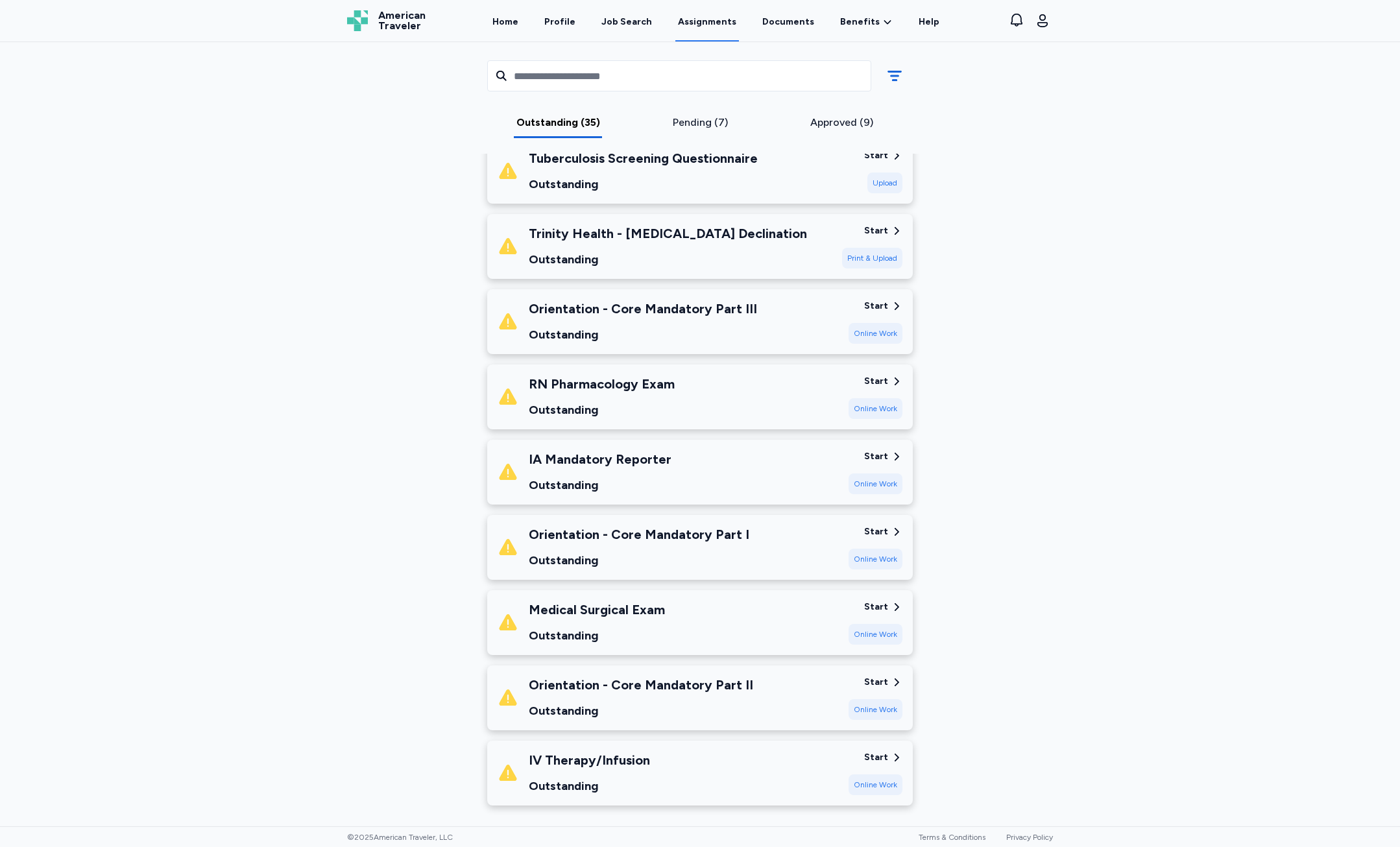
scroll to position [2205, 0]
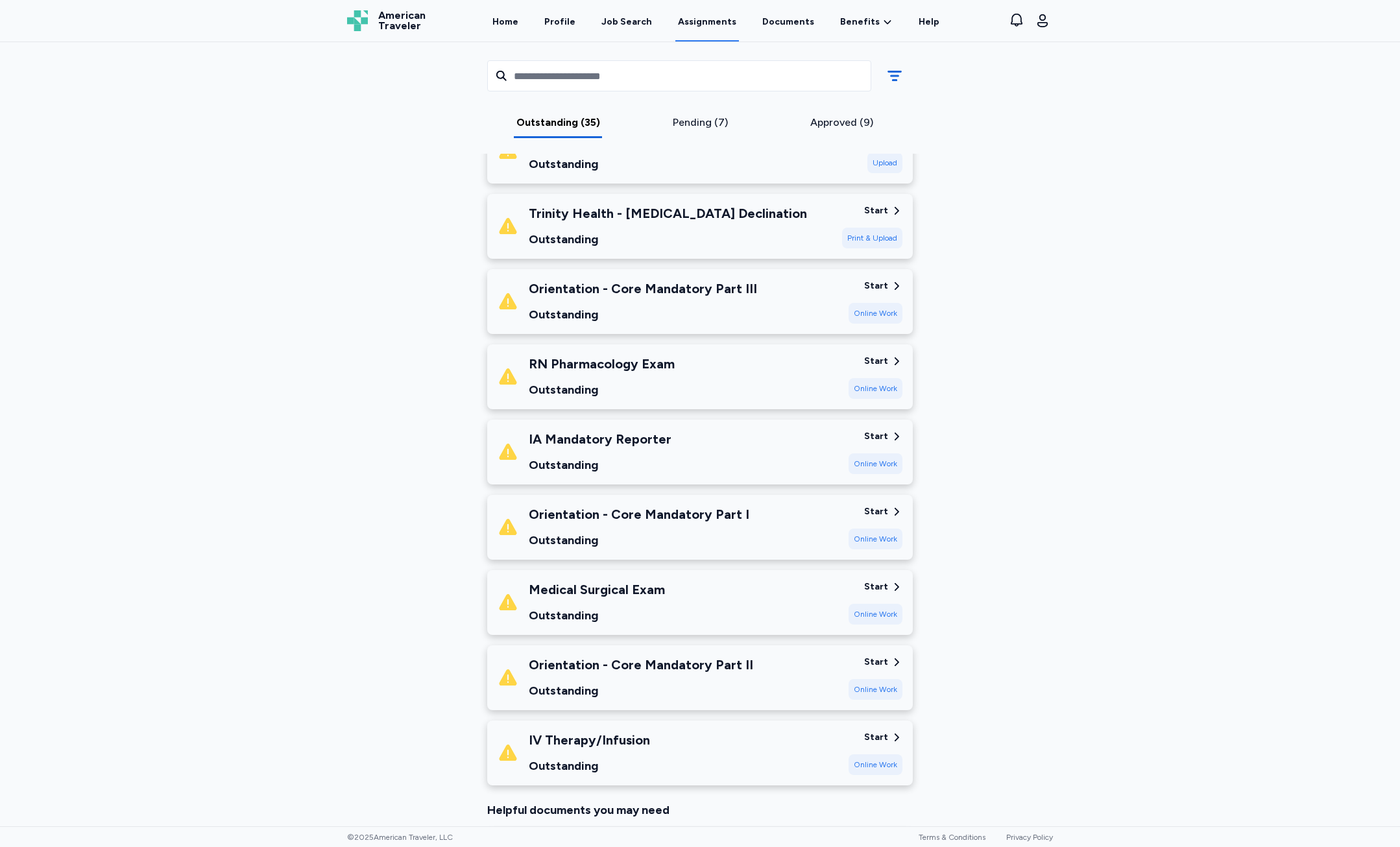
click at [887, 504] on div "Orientation - Core Mandatory Part I Outstanding Start Online Work" at bounding box center [699, 526] width 426 height 65
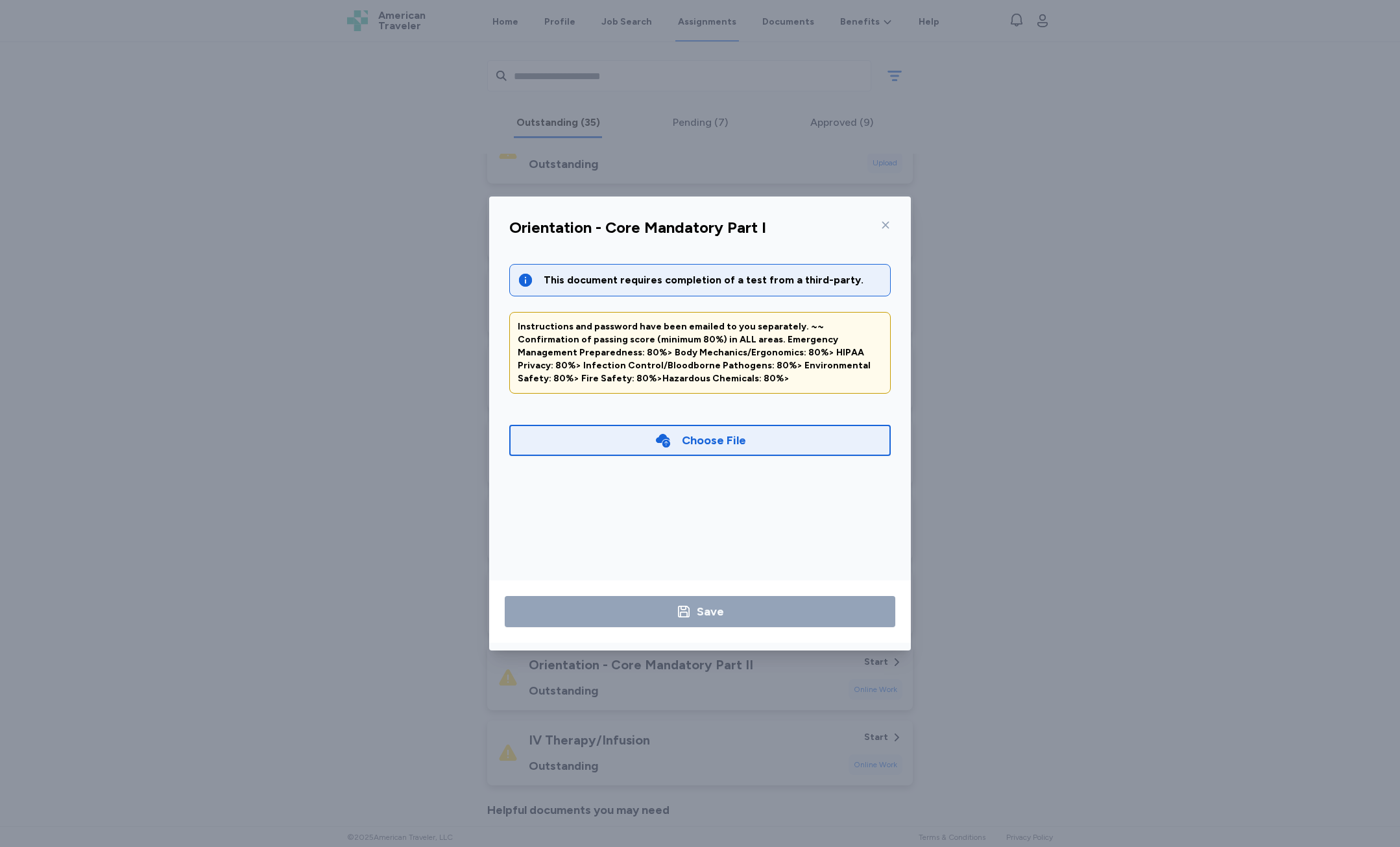
click at [1153, 491] on div "Orientation - Core Mandatory Part I This document requires completion of a test…" at bounding box center [700, 424] width 1400 height 847
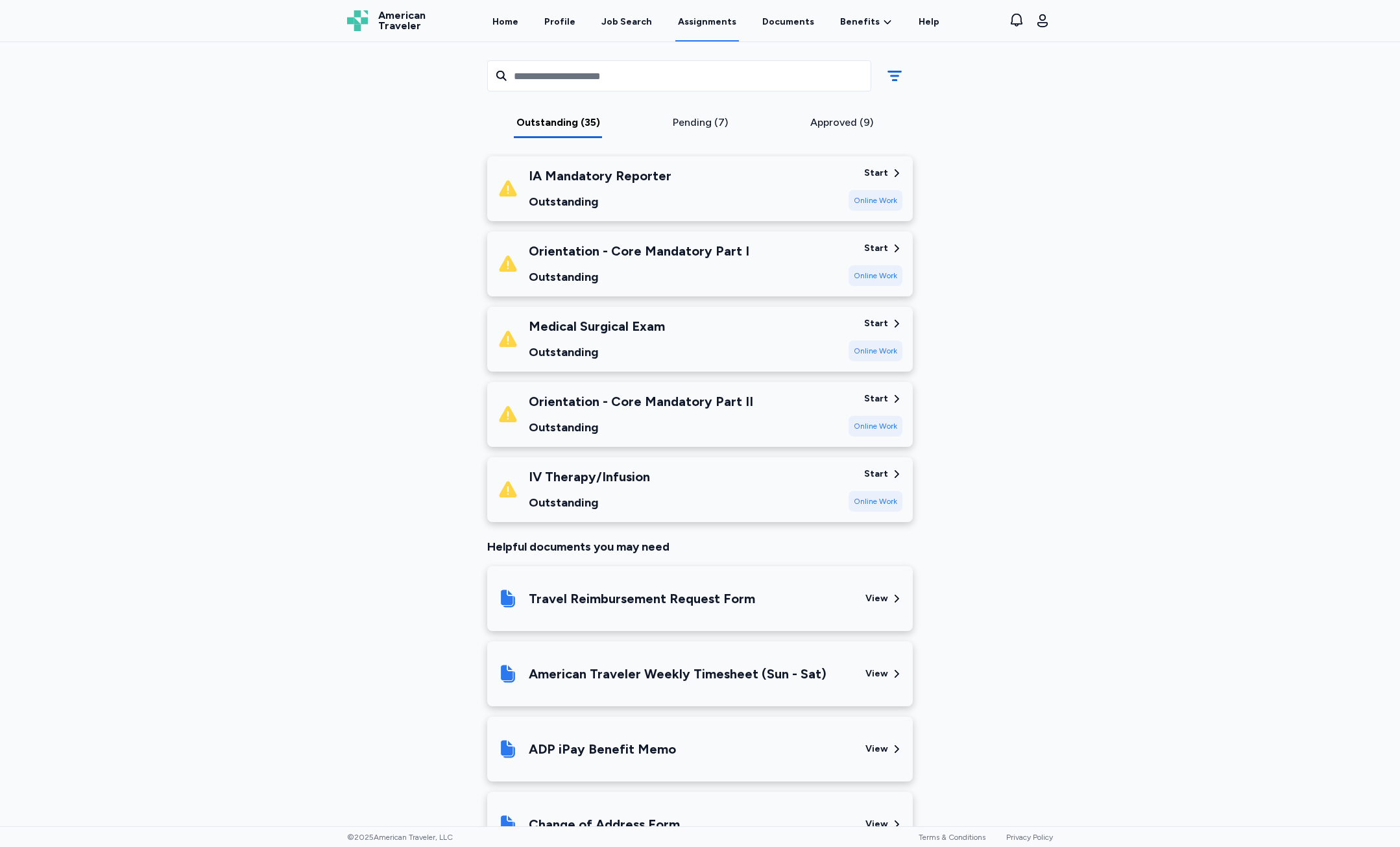
scroll to position [2463, 0]
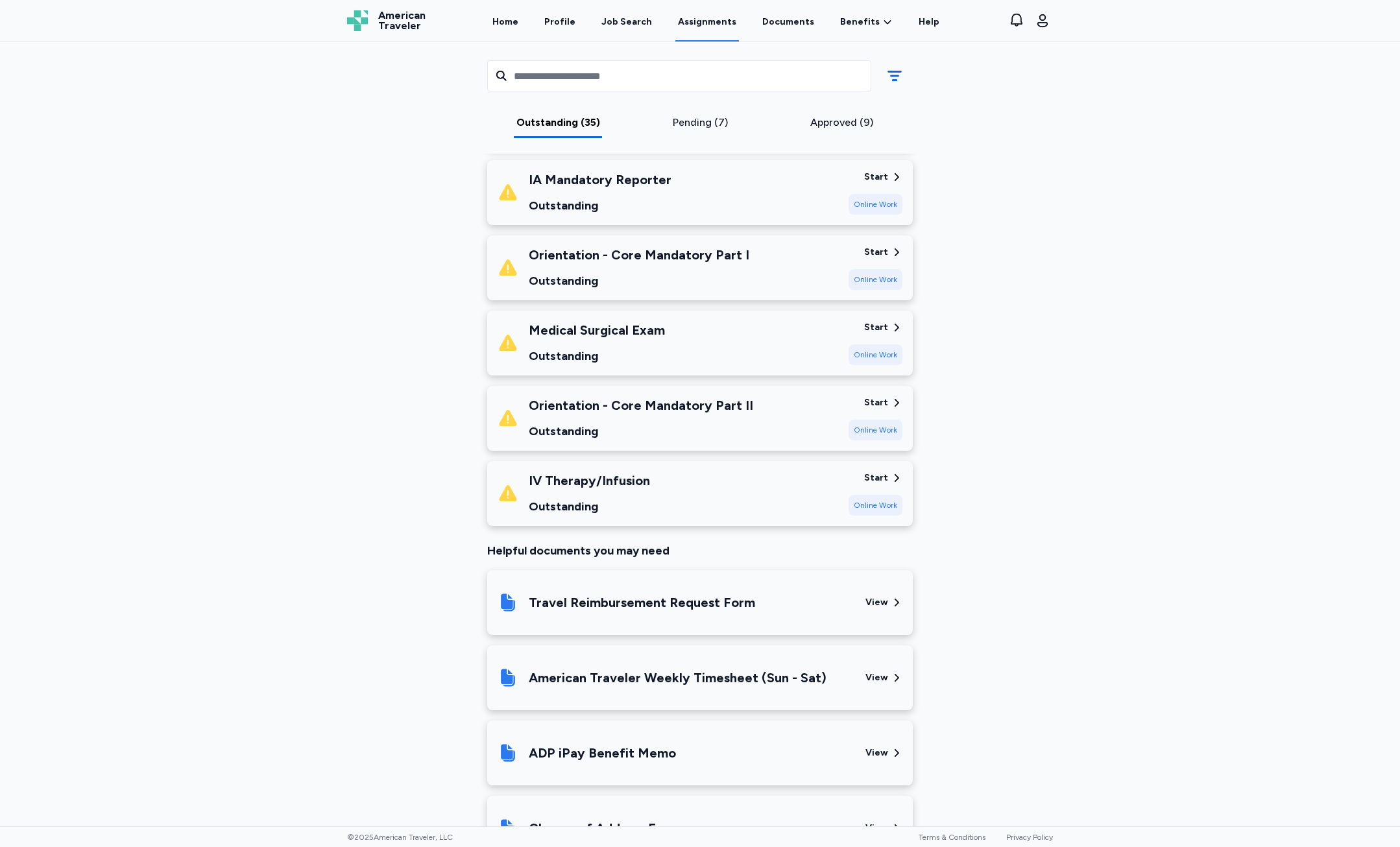
click at [861, 473] on div "Start Online Work" at bounding box center [875, 492] width 54 height 44
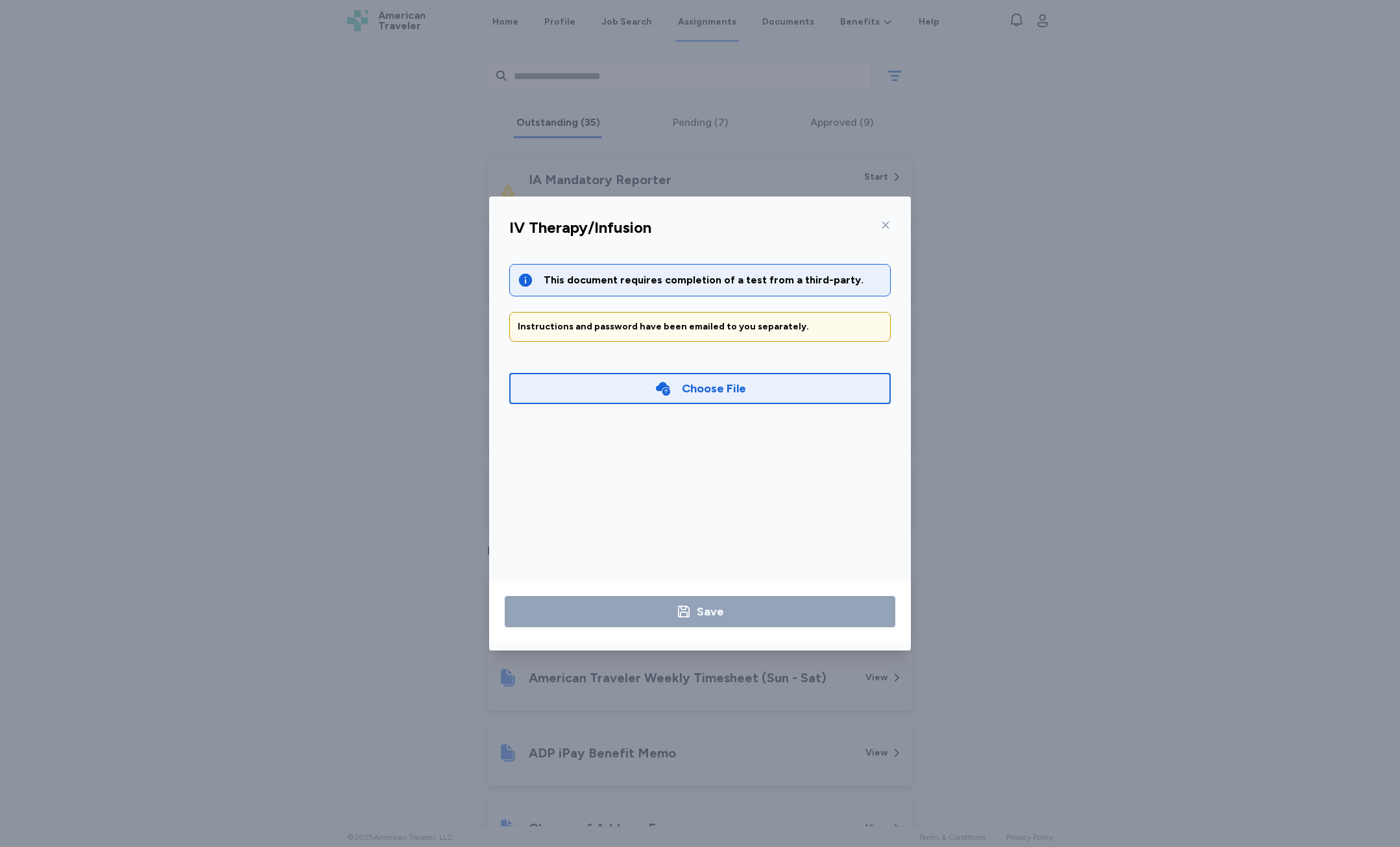
click at [1182, 271] on div "IV Therapy/Infusion This document requires completion of a test from a third-pa…" at bounding box center [700, 424] width 1400 height 847
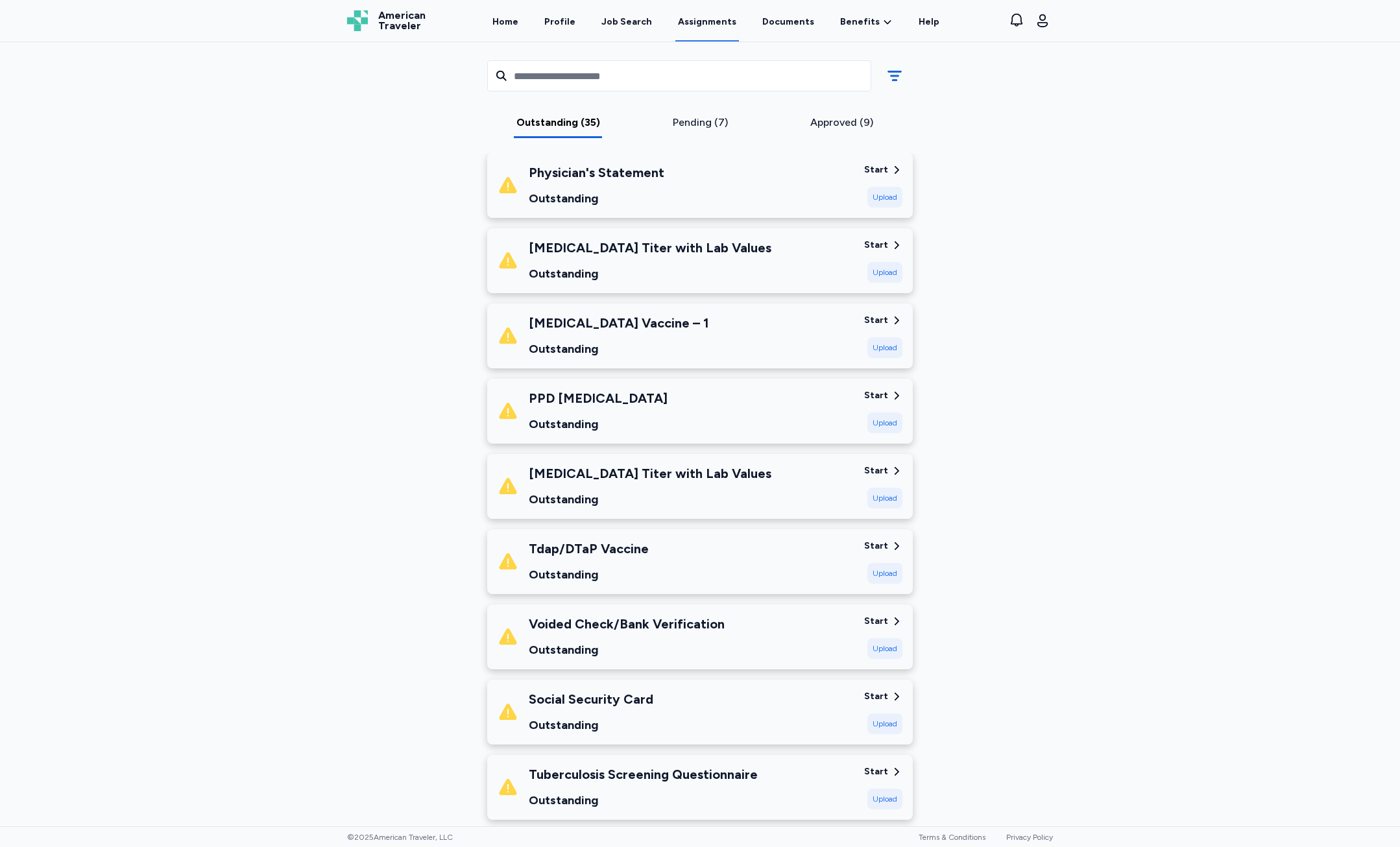
scroll to position [1491, 0]
